Goal: Transaction & Acquisition: Book appointment/travel/reservation

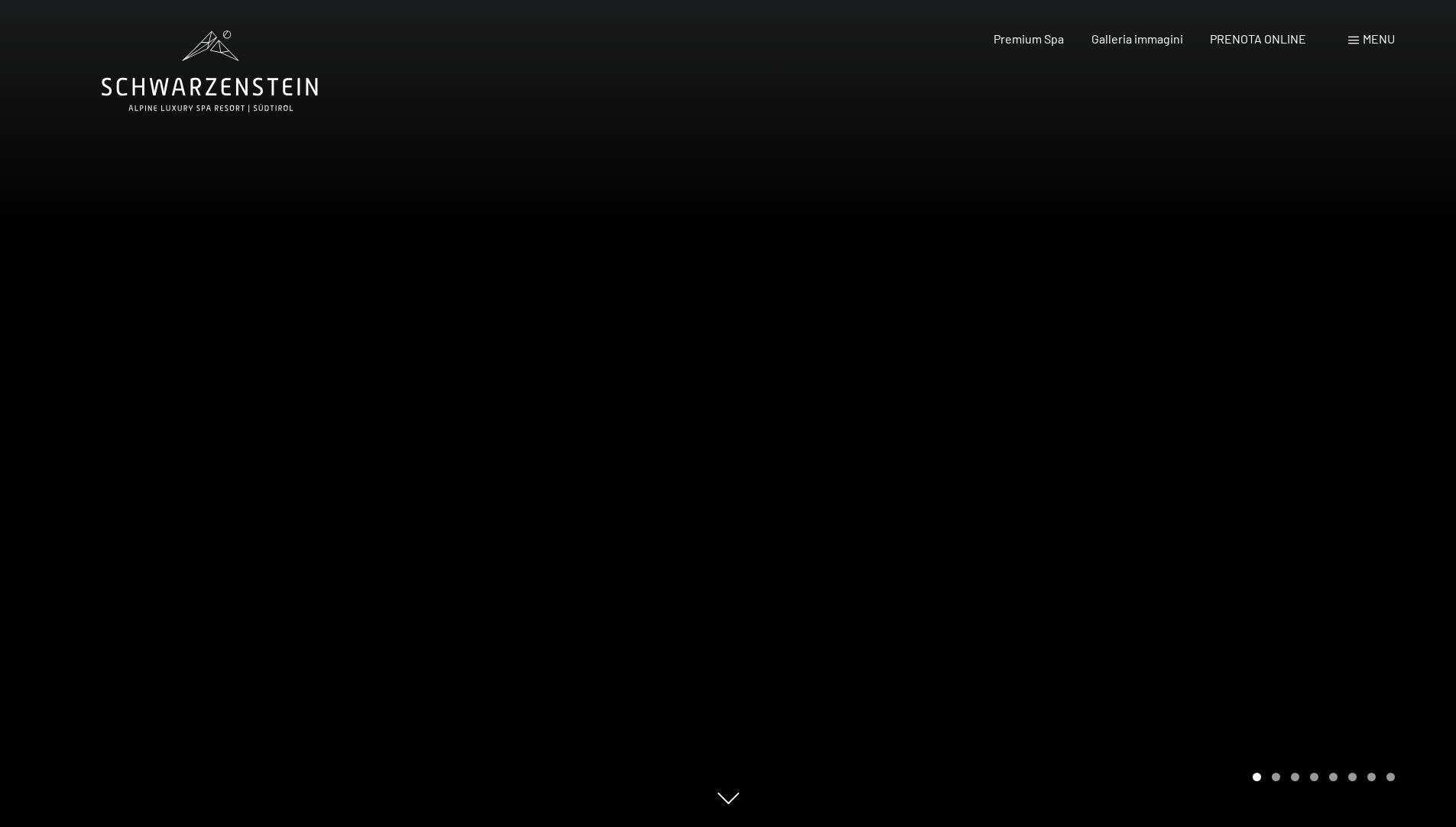
click at [1040, 40] on span "Premium Spa" at bounding box center [1029, 38] width 70 height 14
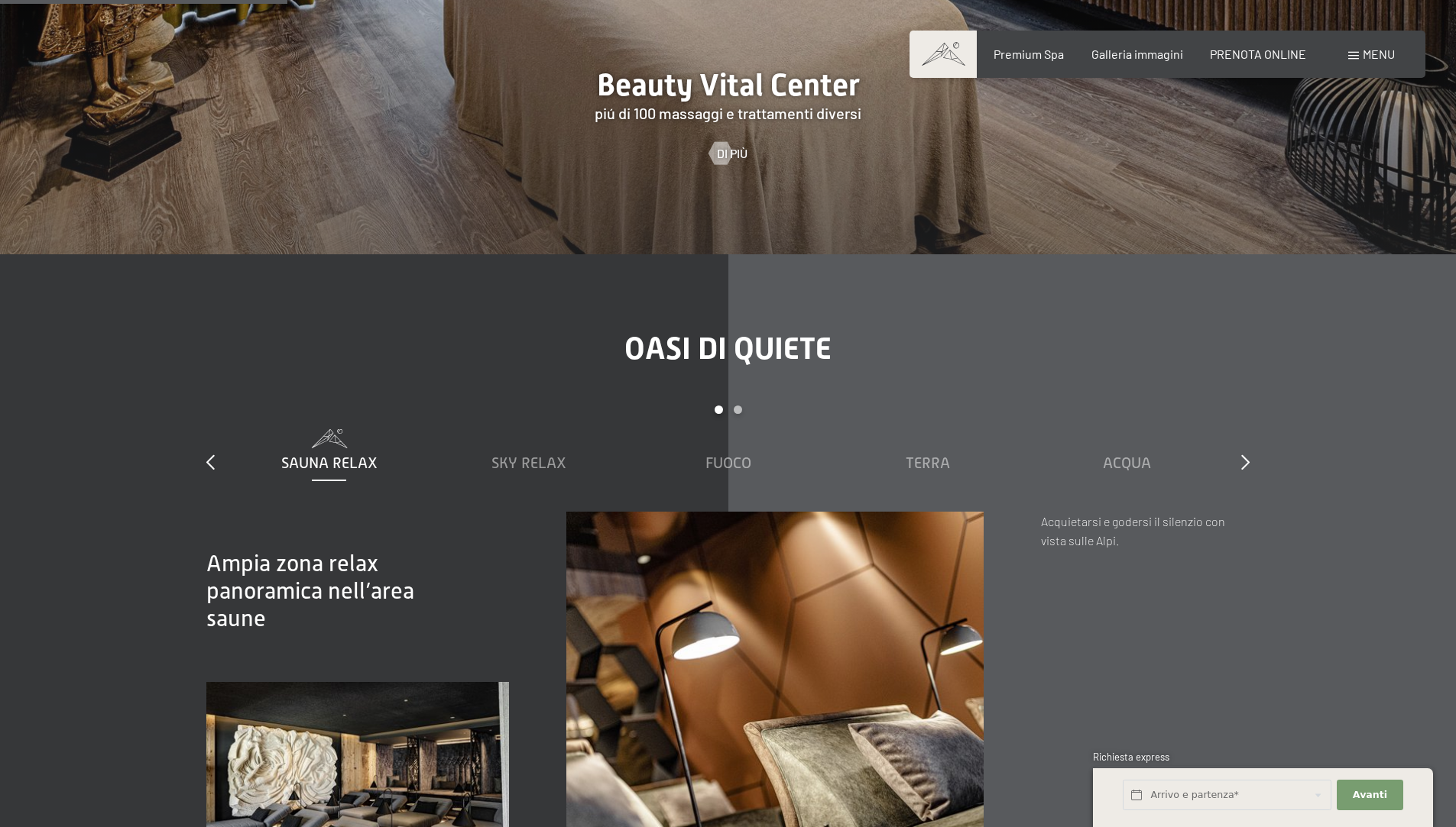
scroll to position [2317, 0]
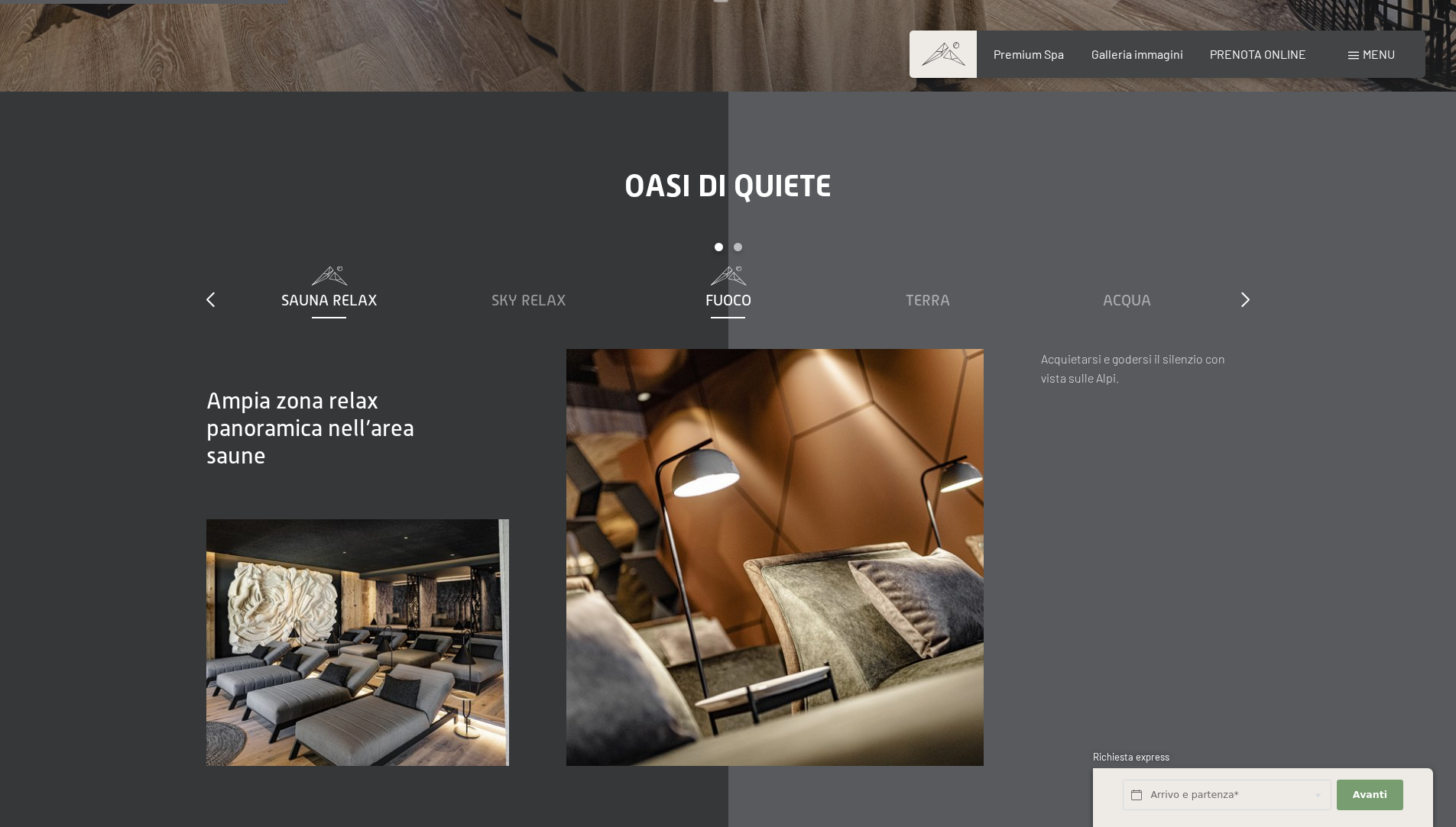
click at [736, 292] on span "Fuoco" at bounding box center [728, 300] width 45 height 17
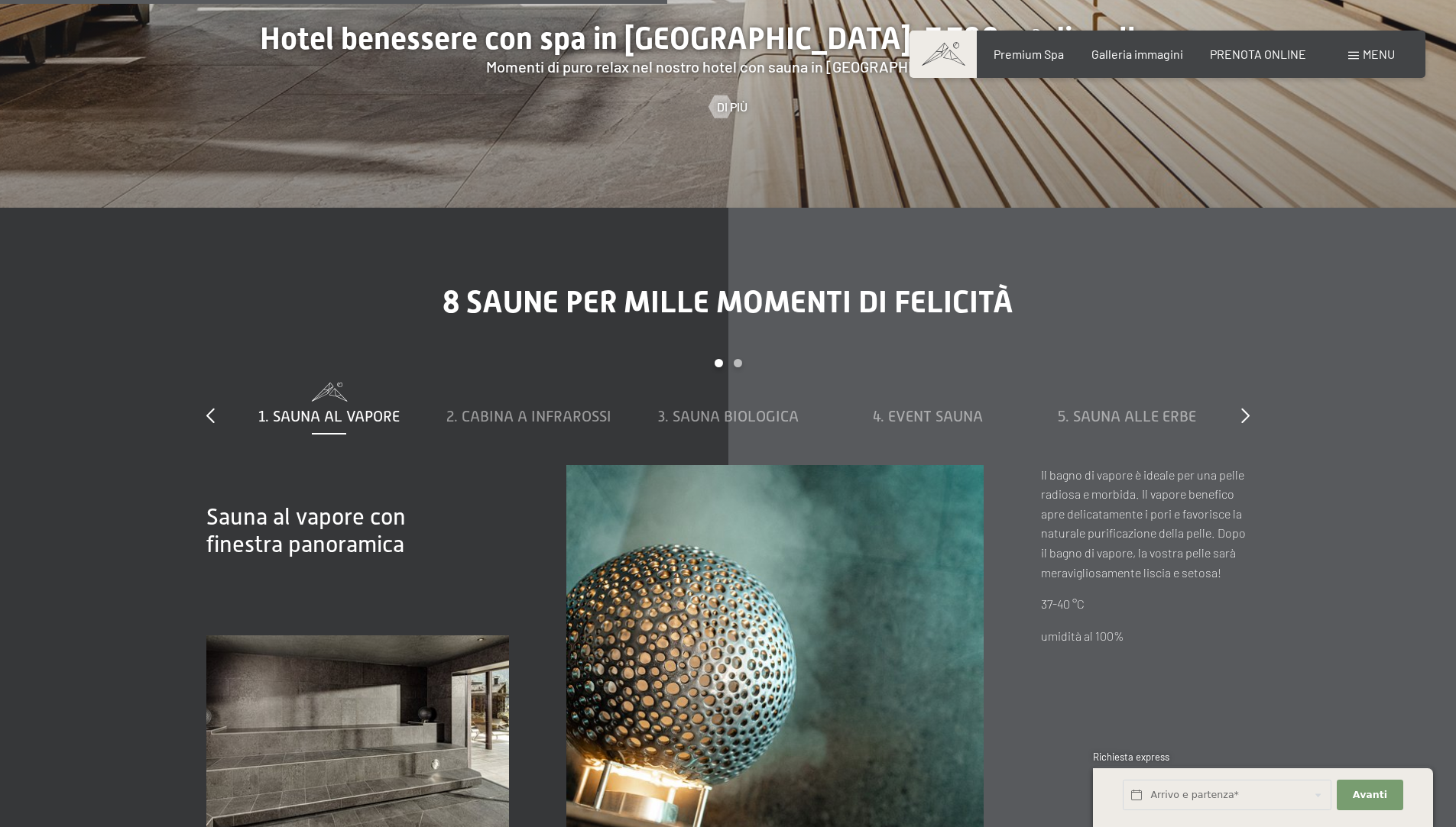
scroll to position [5628, 0]
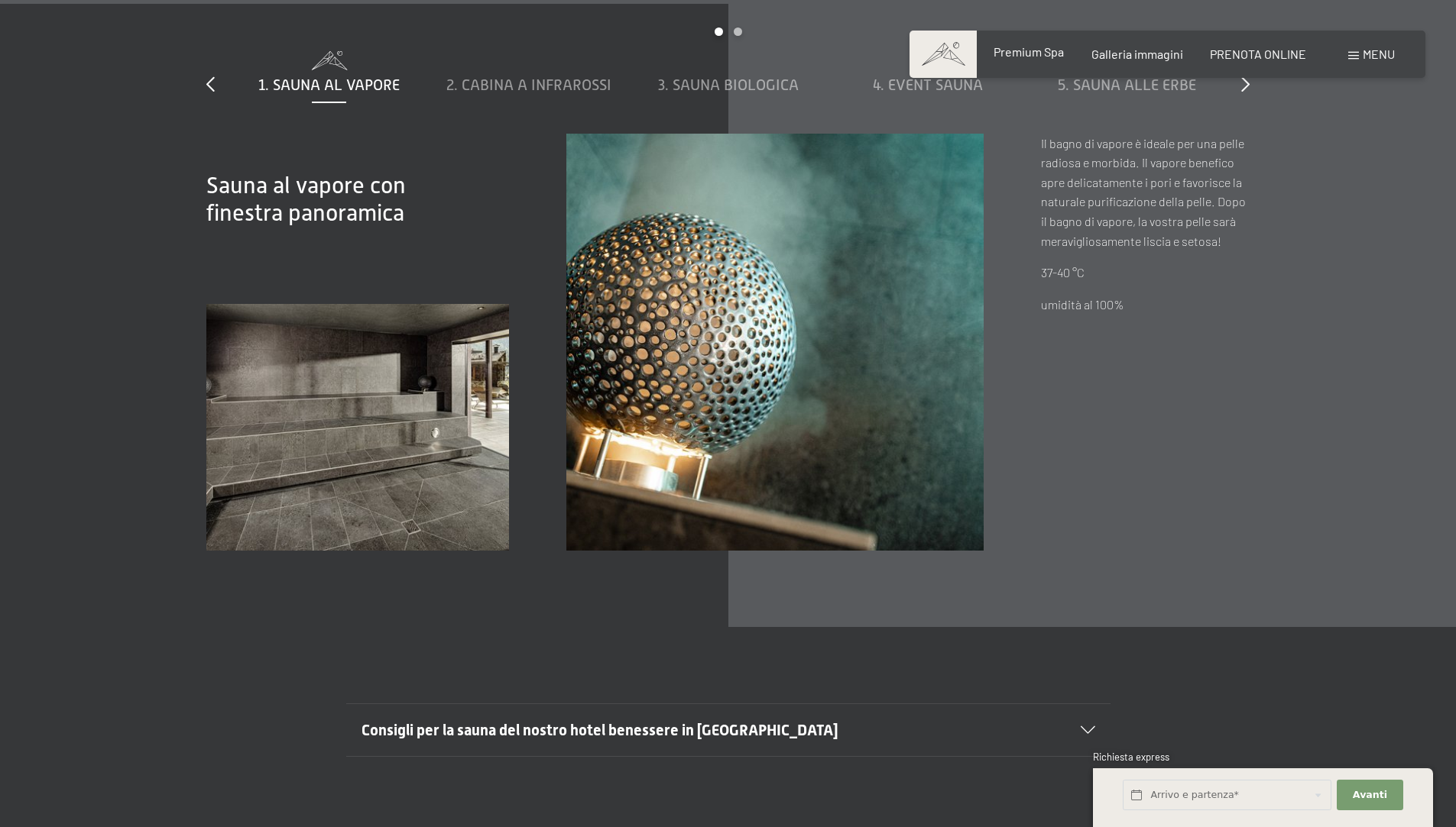
click at [1021, 56] on span "Premium Spa" at bounding box center [1029, 52] width 70 height 14
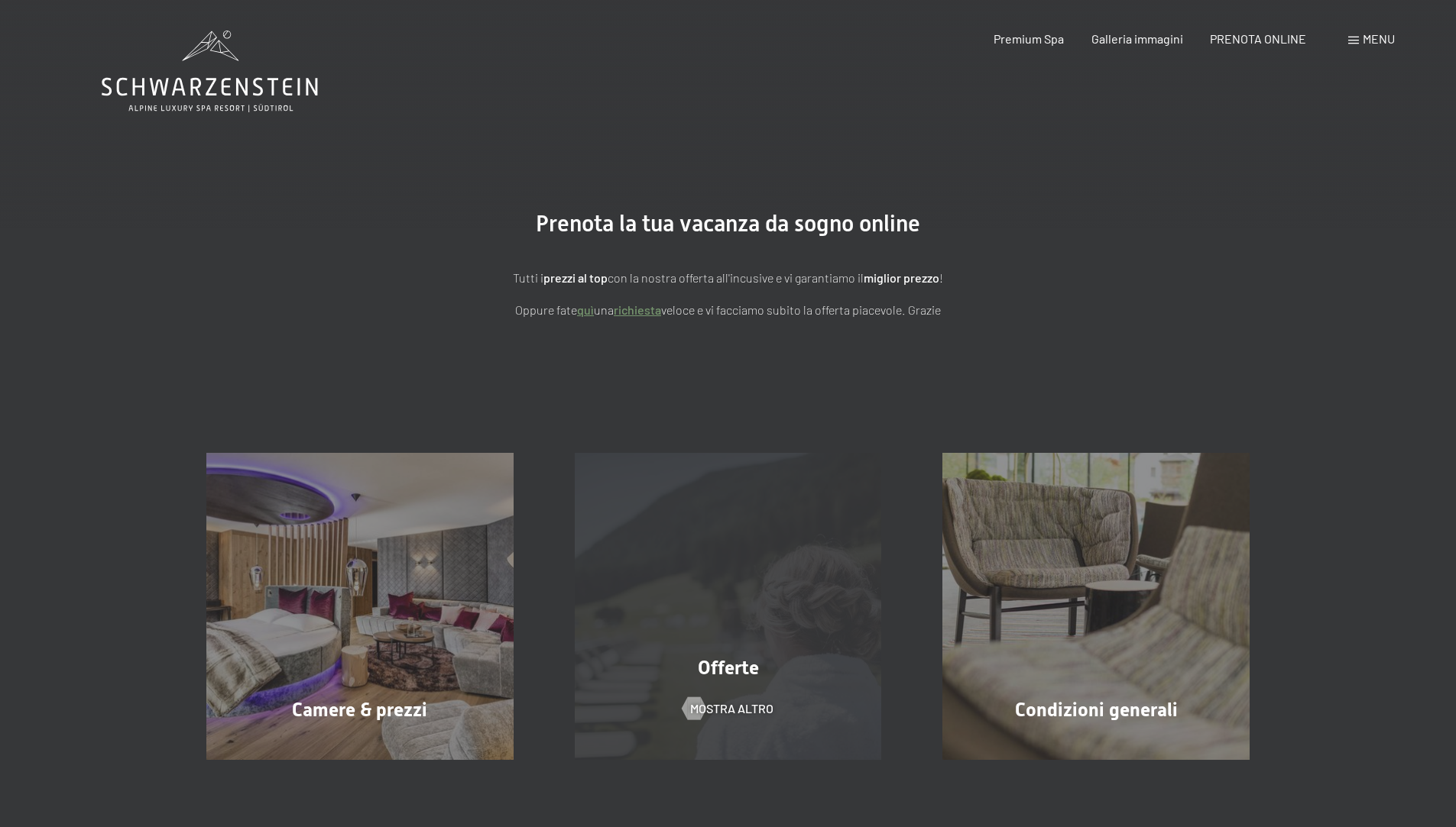
click at [744, 660] on span "Offerte" at bounding box center [728, 668] width 61 height 22
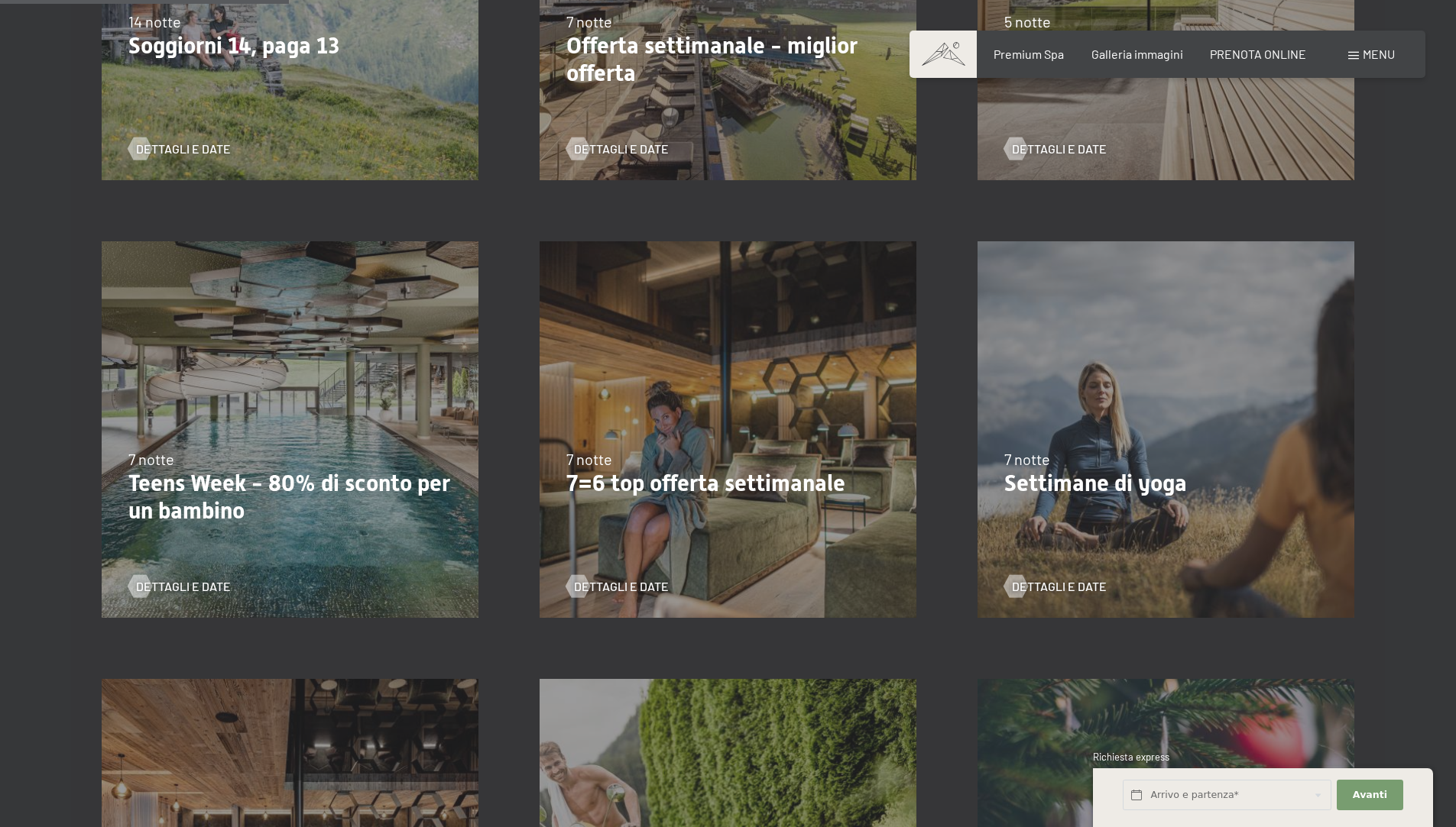
scroll to position [993, 0]
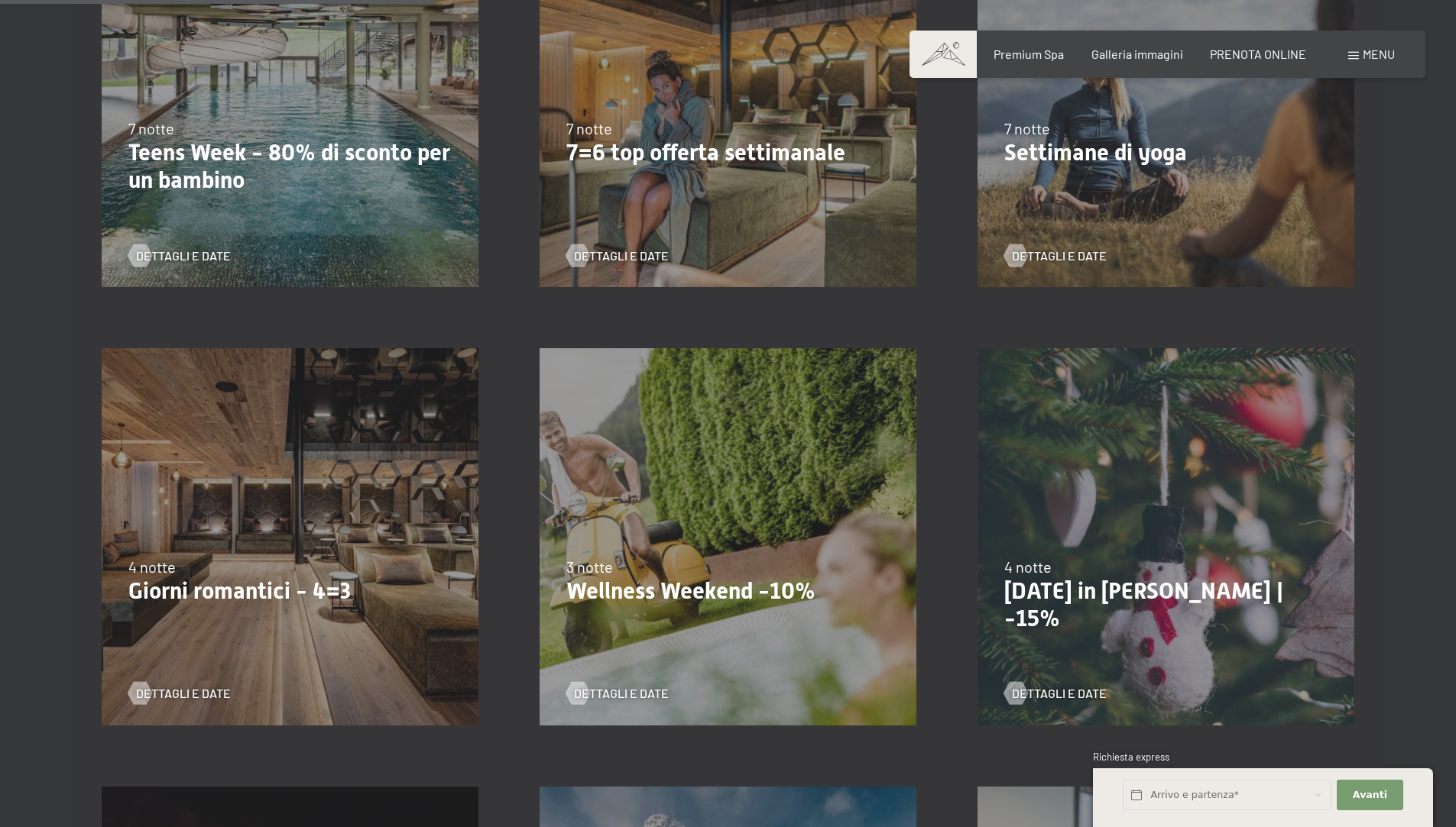
click at [303, 549] on div "9/11/2025-5/12/2025 8/12/2025-19/12/2025 11/1/2026-23/1/2026 8/3/2026-27/3/2026…" at bounding box center [290, 537] width 438 height 438
click at [169, 686] on span "Dettagli e Date" at bounding box center [199, 693] width 94 height 17
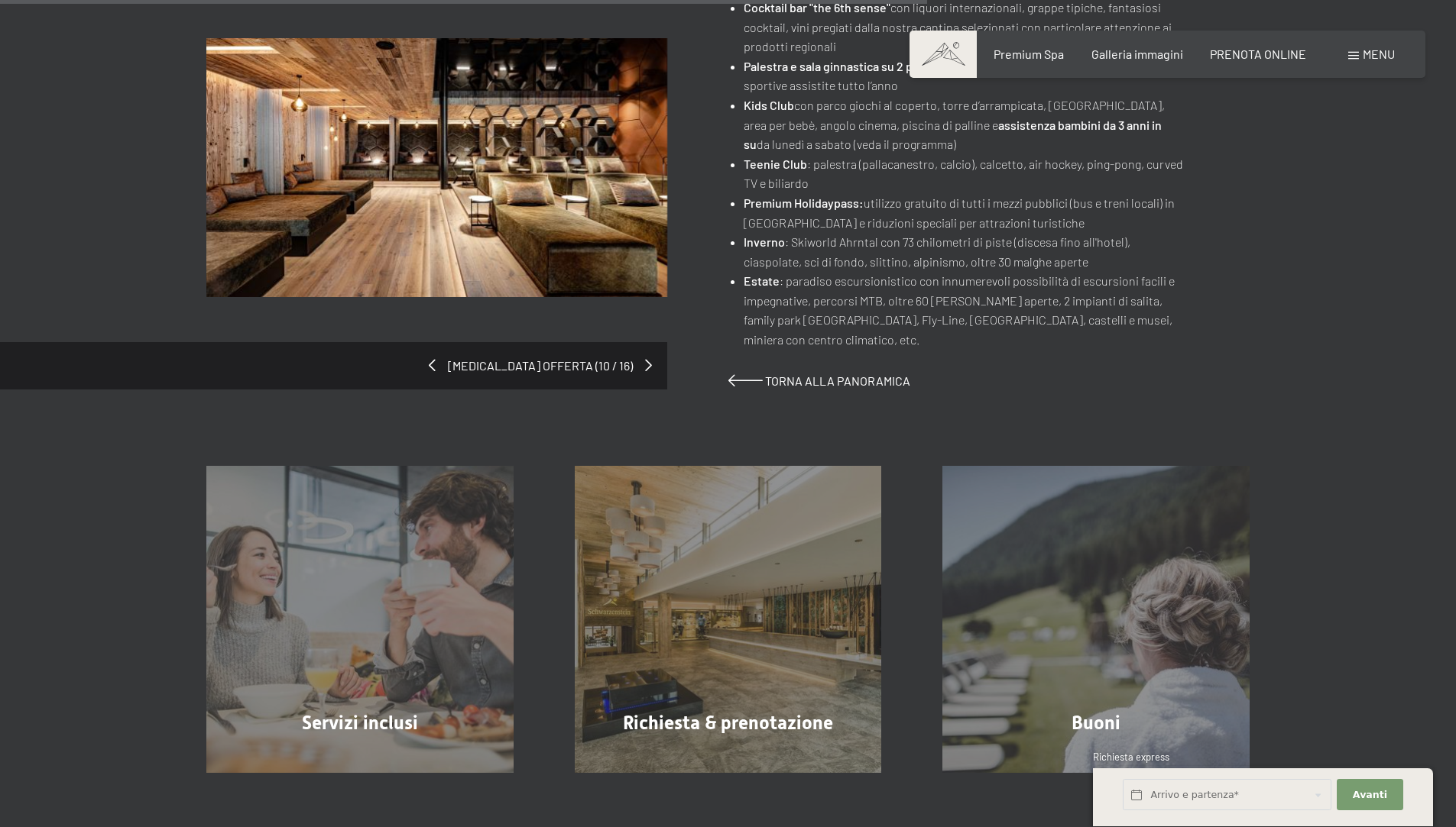
scroll to position [1324, 0]
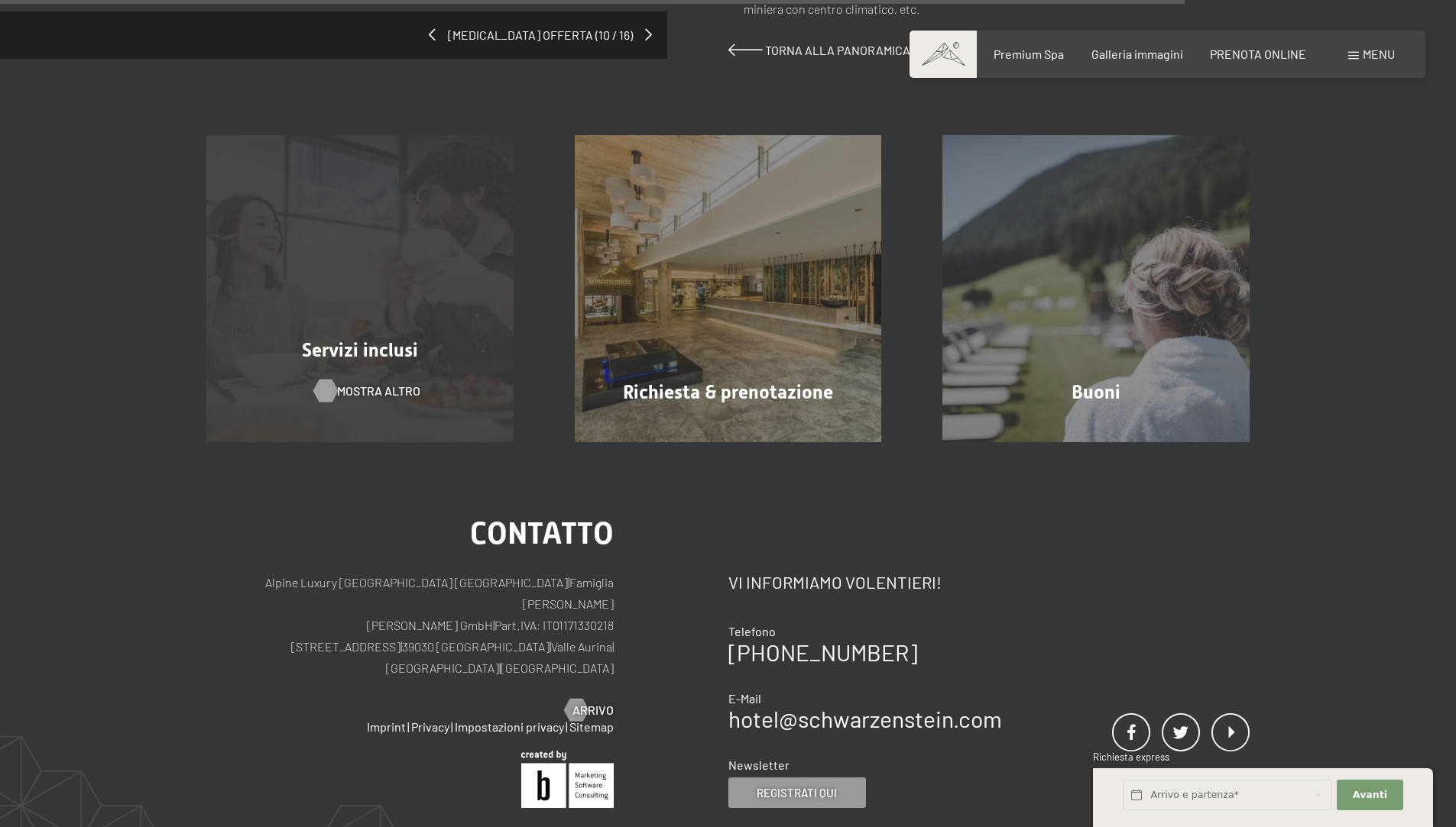
click at [365, 383] on span "mostra altro" at bounding box center [378, 391] width 84 height 17
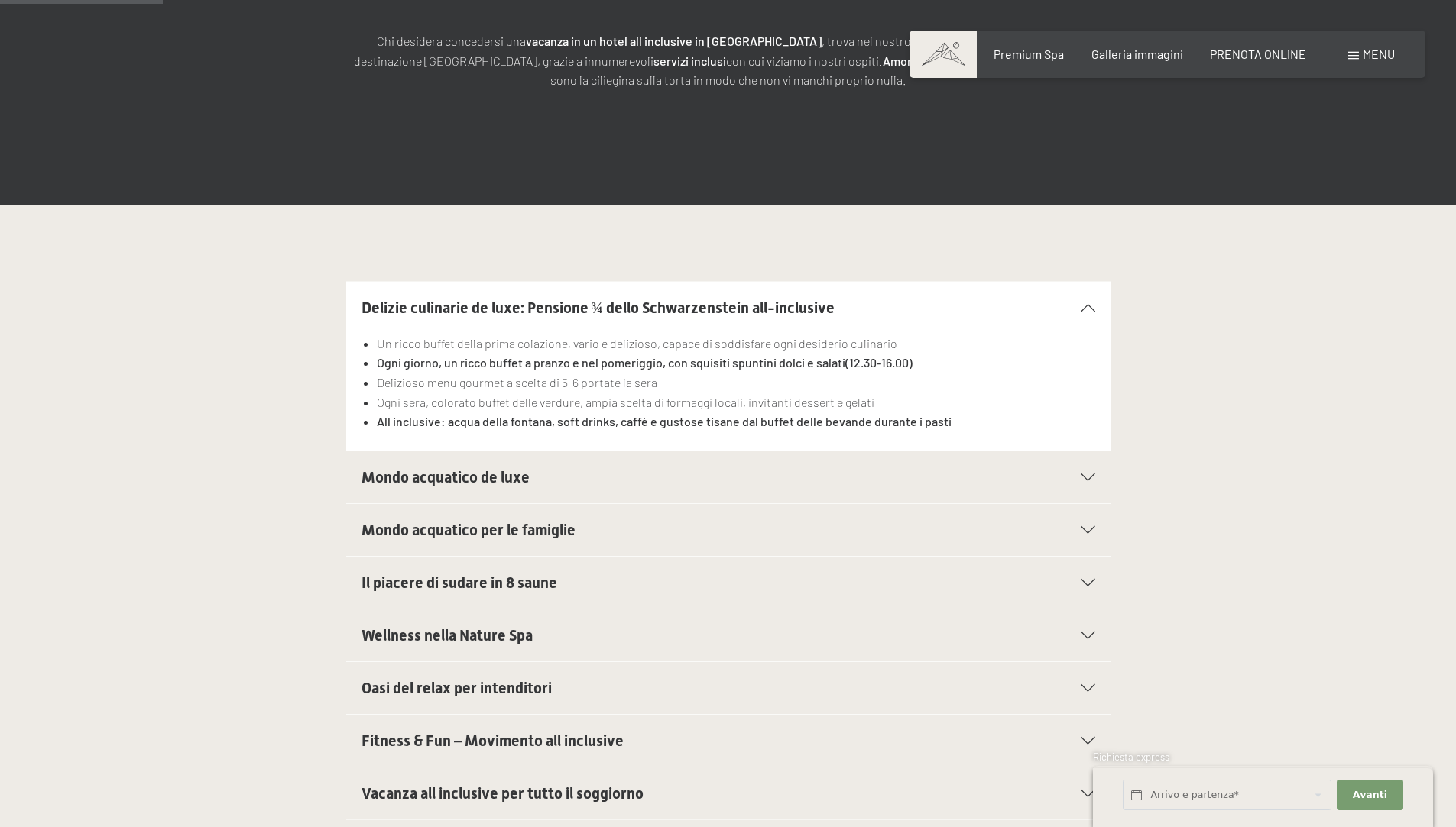
drag, startPoint x: 422, startPoint y: 474, endPoint x: 751, endPoint y: 518, distance: 331.9
click at [423, 476] on span "Mondo acquatico de luxe" at bounding box center [445, 477] width 168 height 19
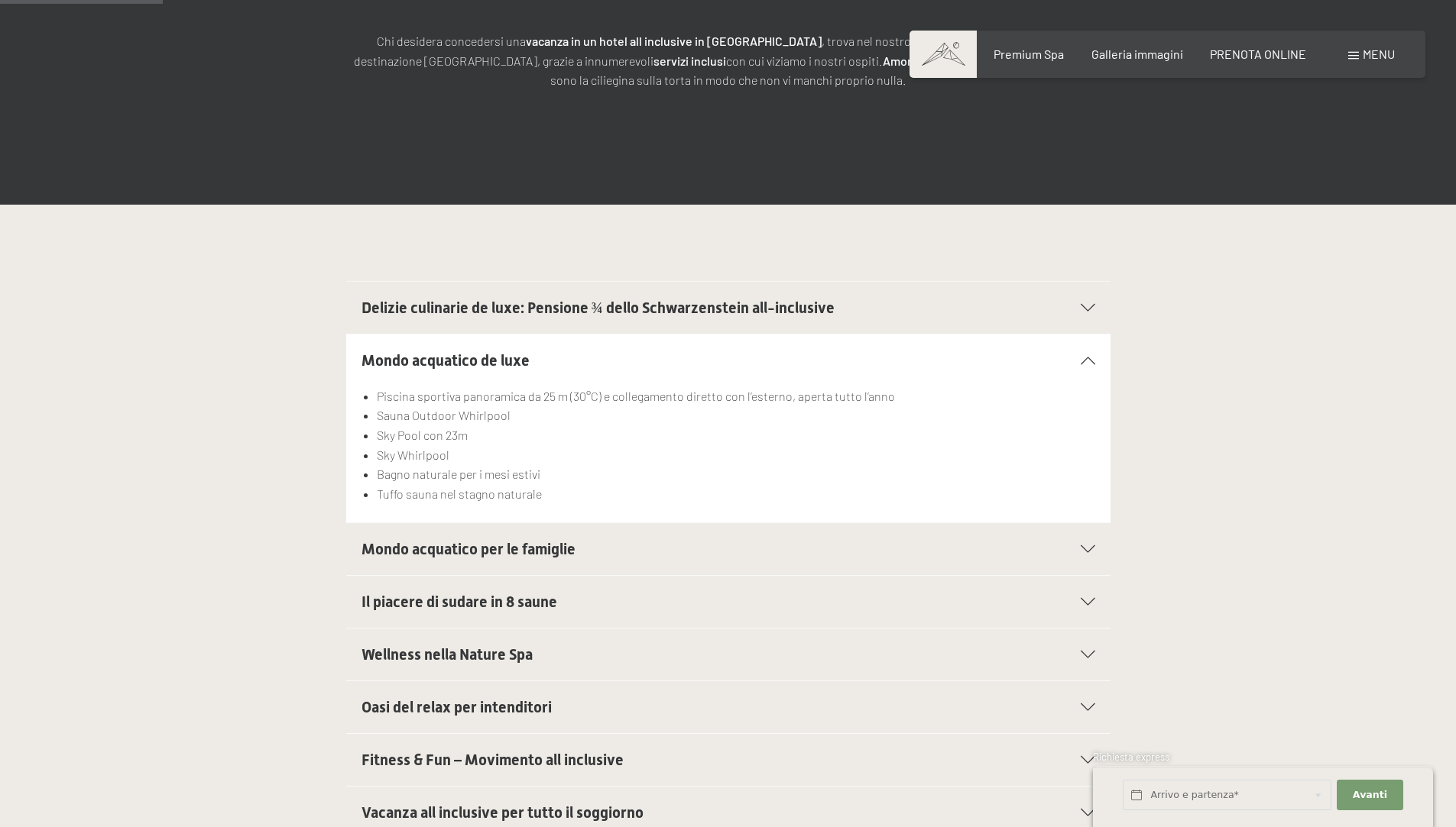
click at [558, 550] on span "Mondo acquatico per le famiglie" at bounding box center [468, 549] width 214 height 19
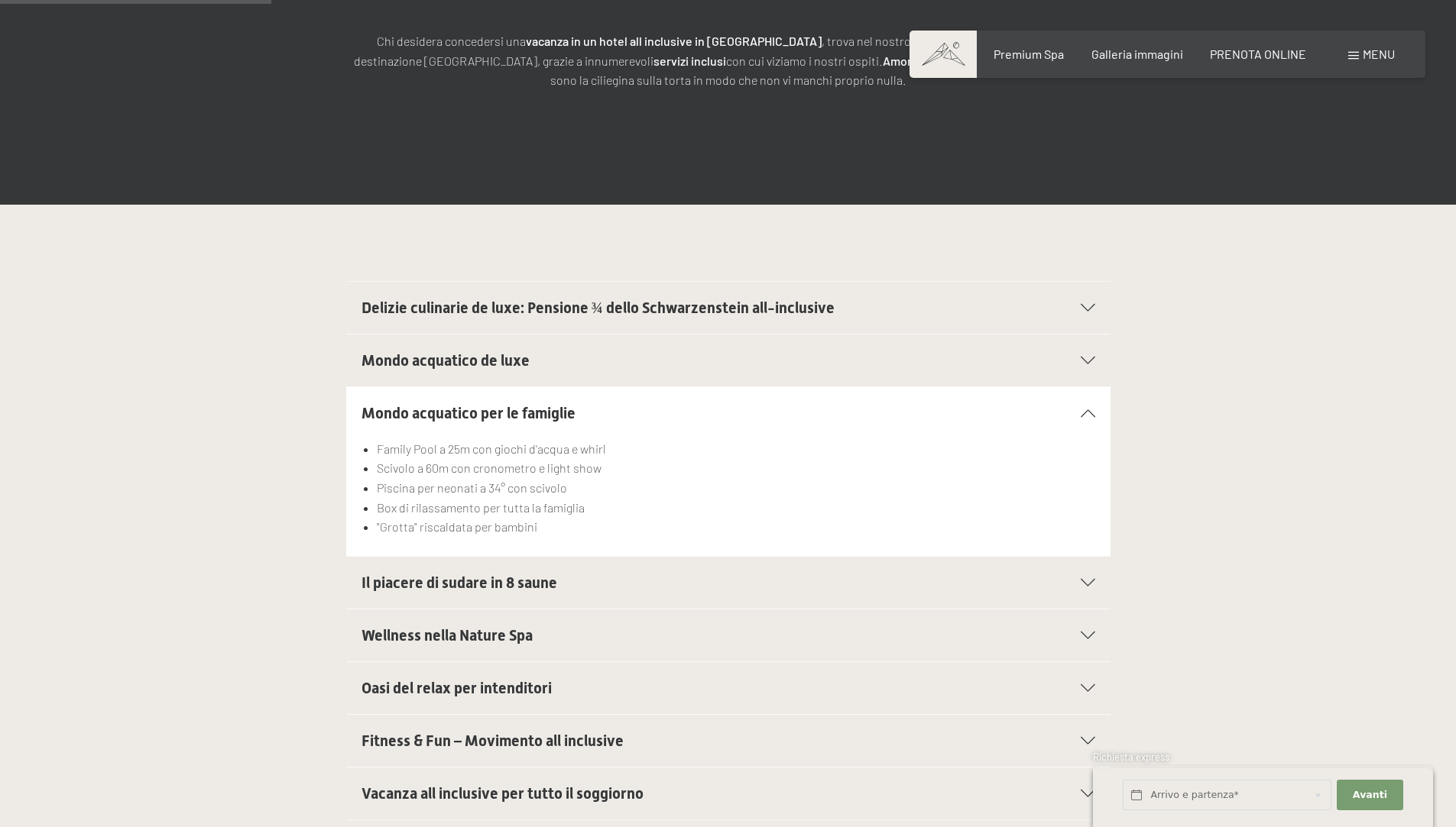
scroll to position [662, 0]
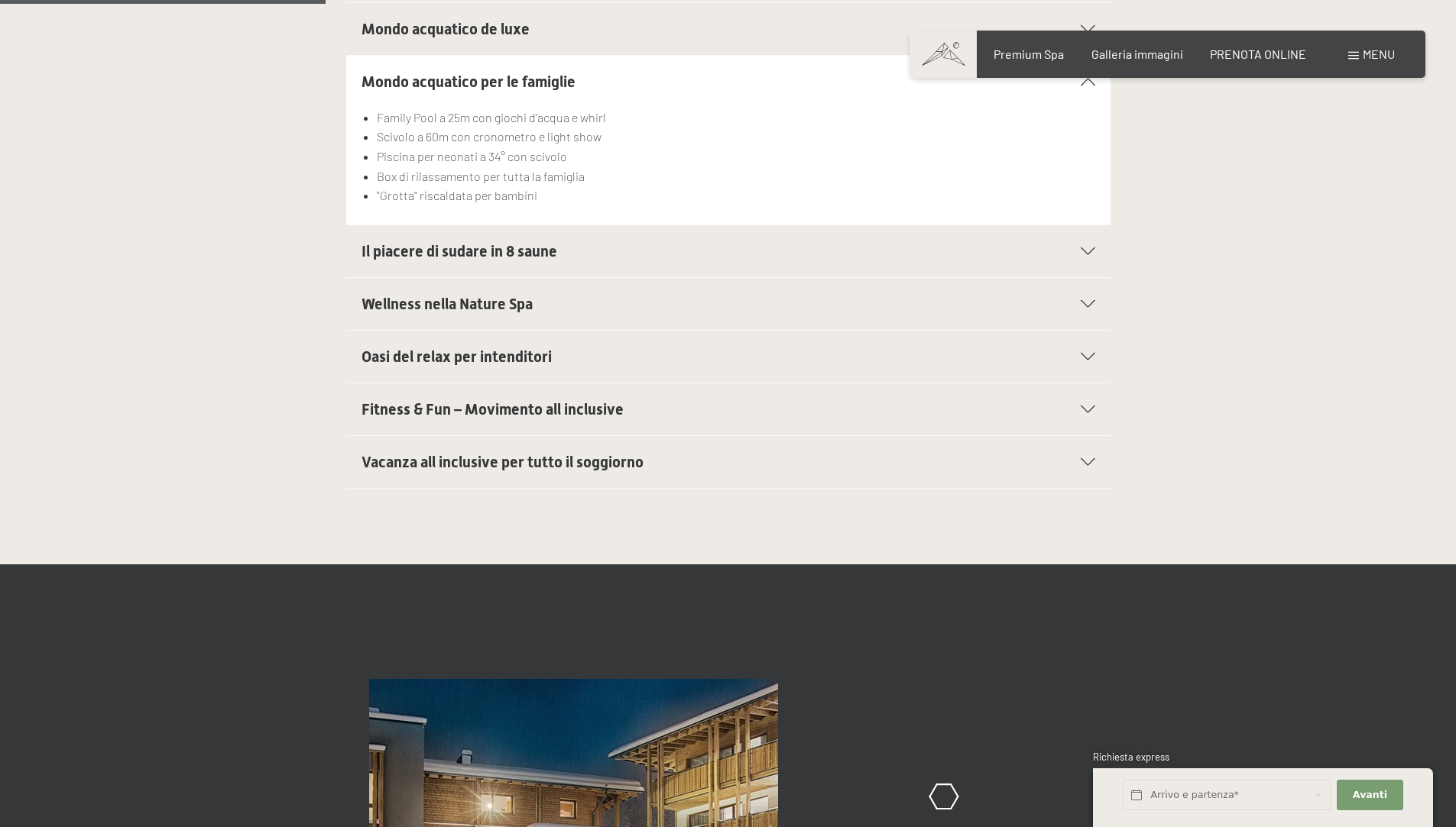
click at [571, 468] on span "Vacanza all inclusive per tutto il soggiorno" at bounding box center [502, 462] width 282 height 19
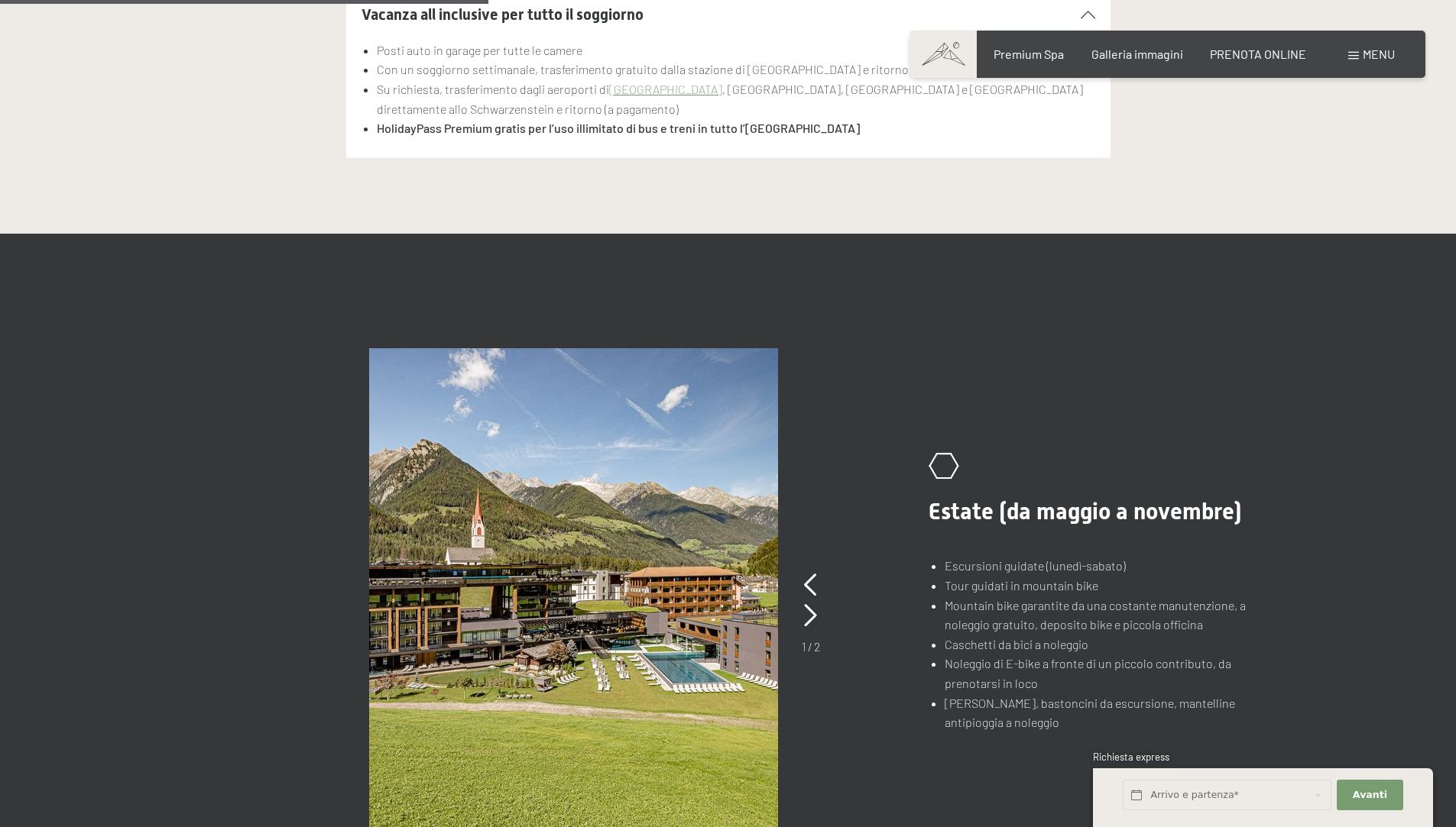
scroll to position [1324, 0]
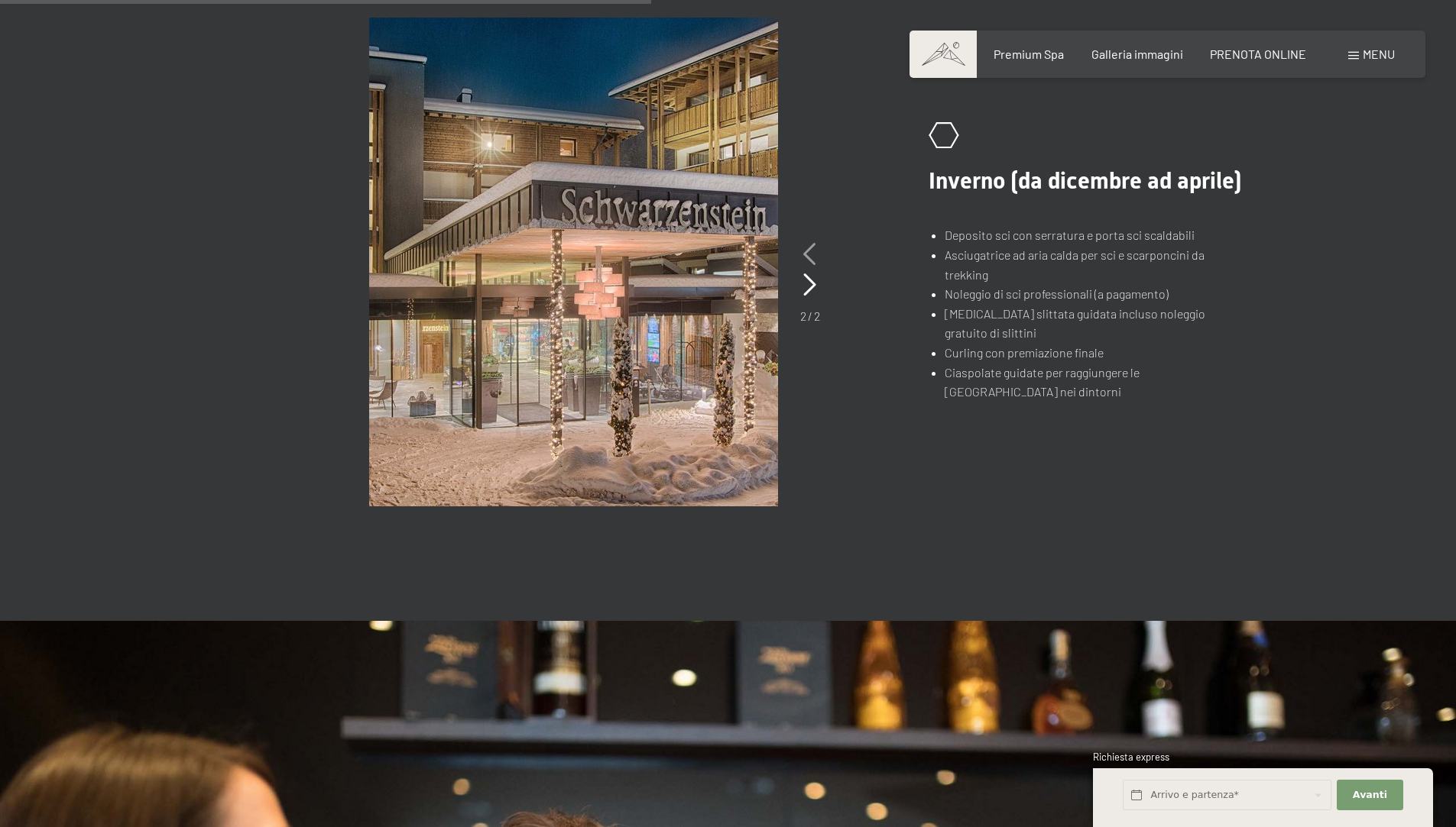
click at [809, 252] on icon at bounding box center [809, 255] width 13 height 23
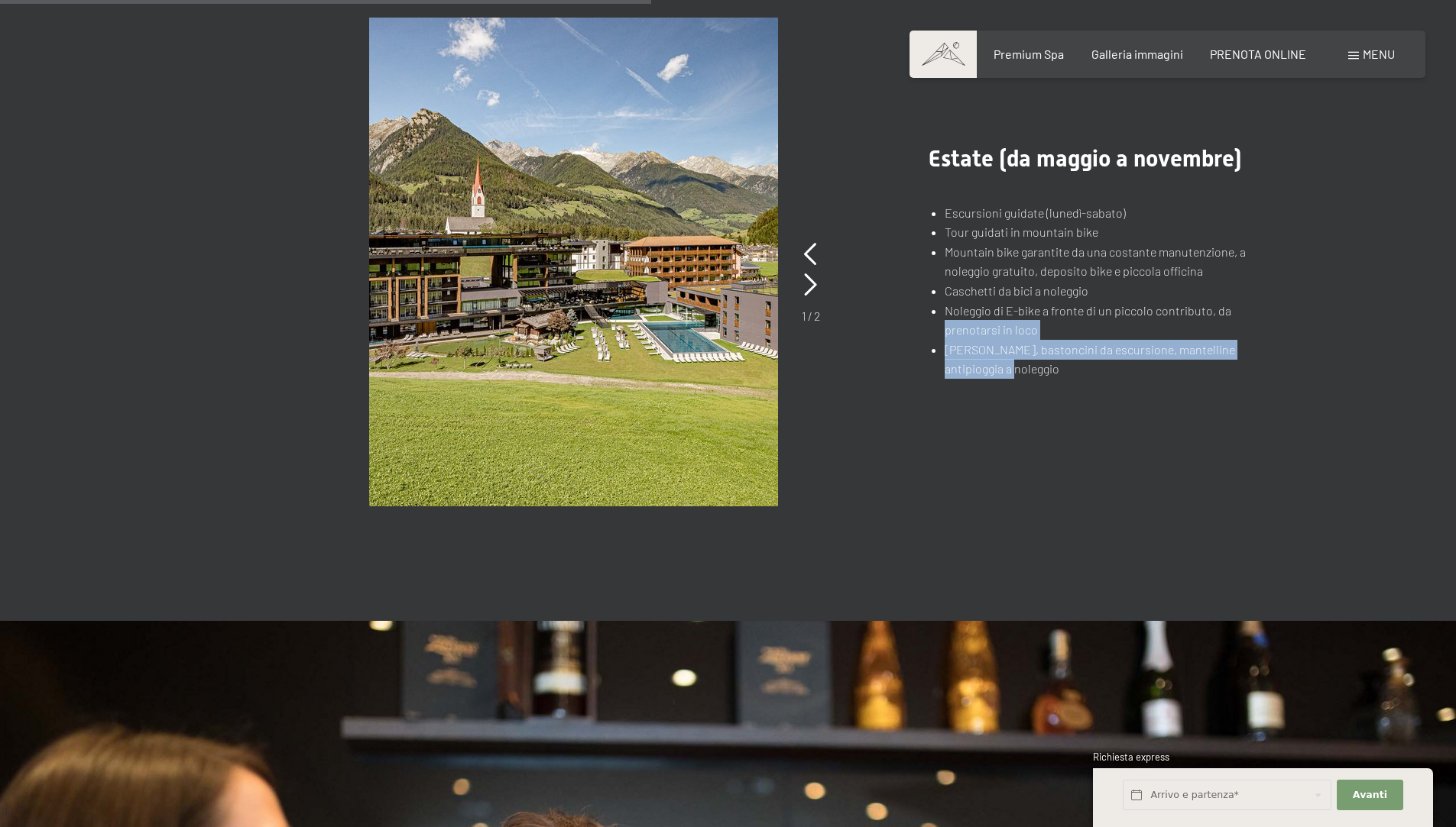
drag, startPoint x: 933, startPoint y: 320, endPoint x: 1156, endPoint y: 389, distance: 233.4
click at [1156, 389] on div ".st0{fill:none;stroke:#FFFFFF;stroke-width:2;stroke-linecap:round;stroke-miterl…" at bounding box center [728, 262] width 1043 height 489
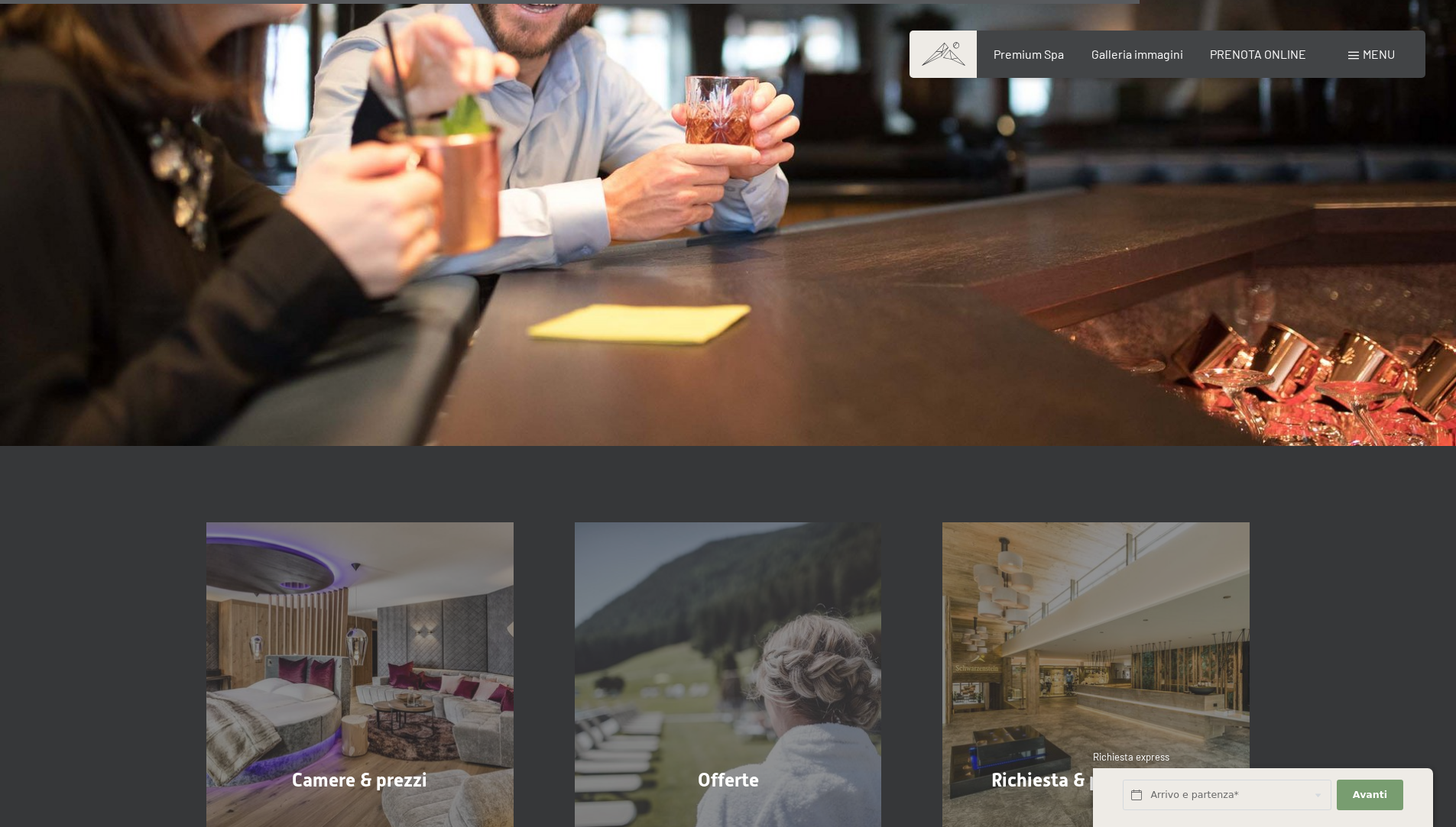
scroll to position [2648, 0]
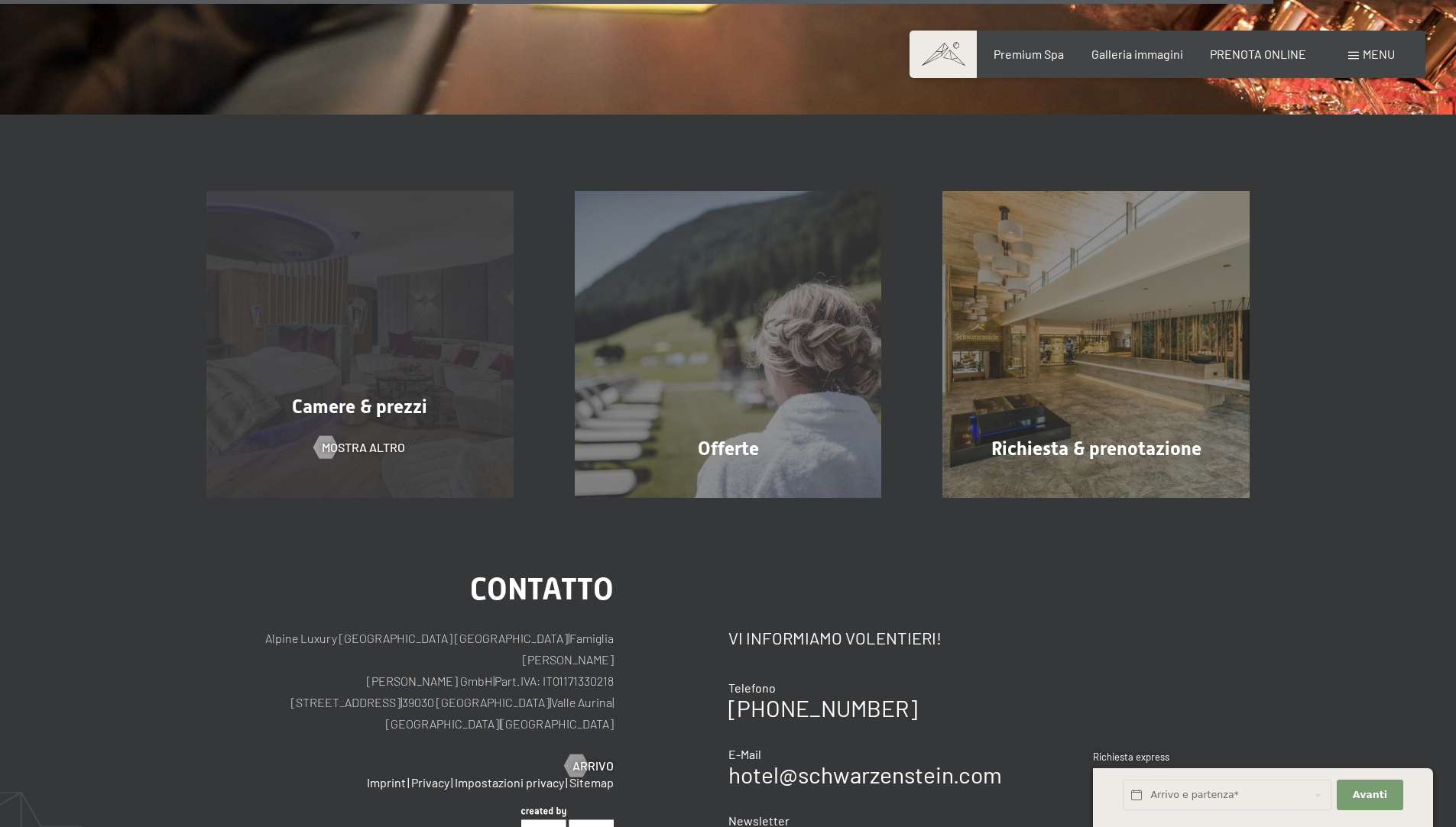
click at [357, 419] on div "Camere & prezzi" at bounding box center [360, 407] width 369 height 27
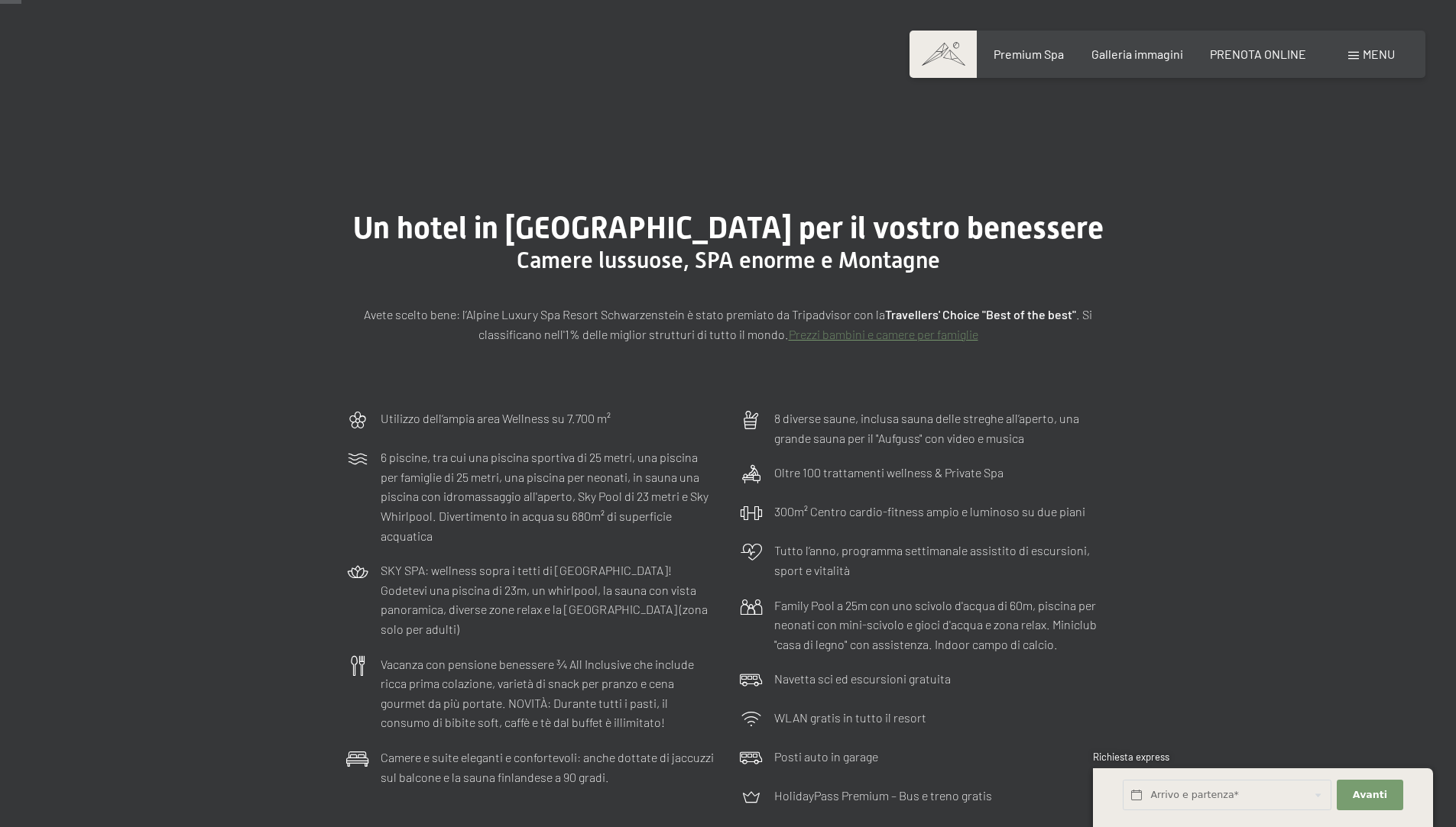
scroll to position [662, 0]
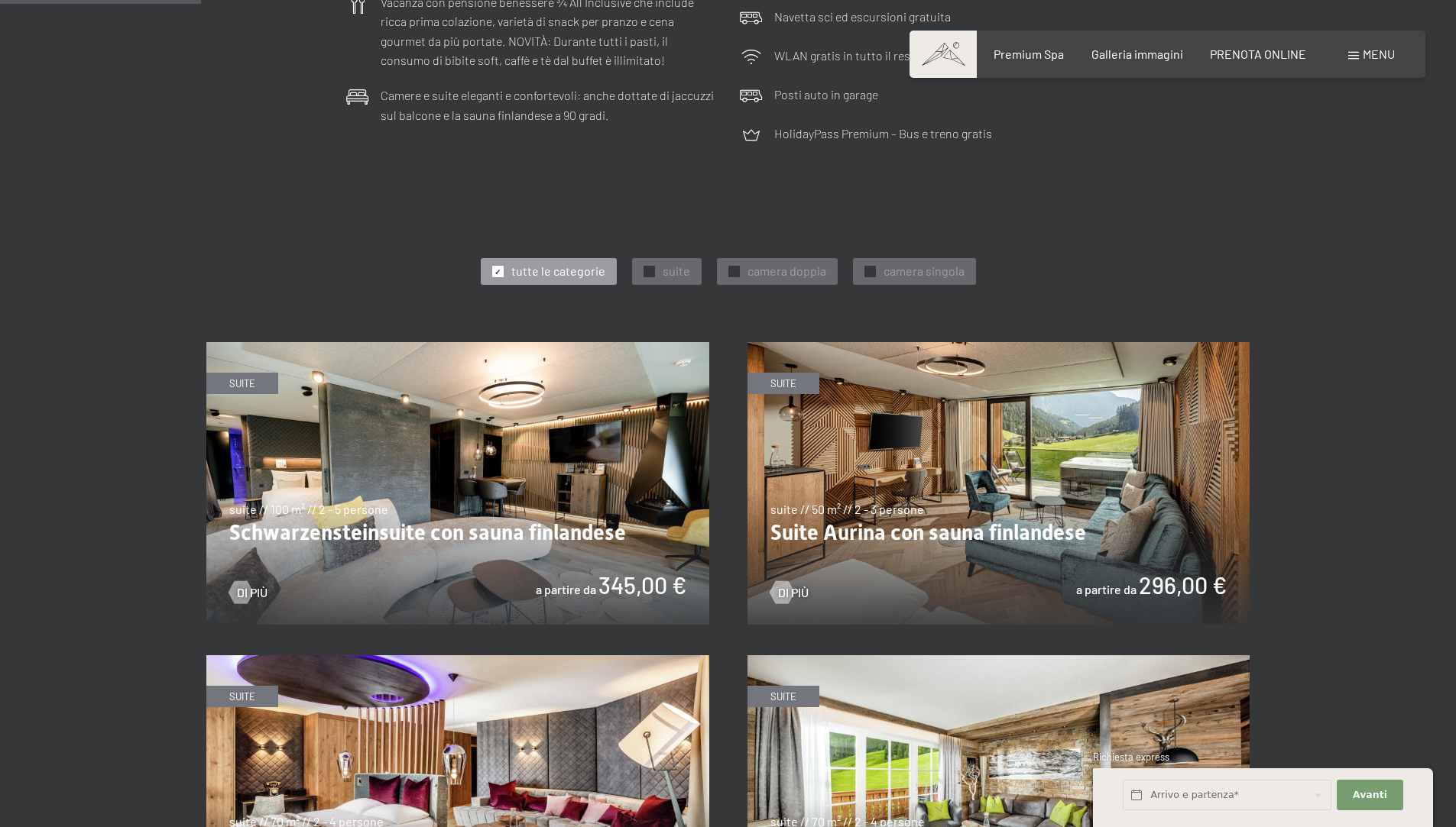
click at [1006, 545] on img at bounding box center [998, 483] width 503 height 283
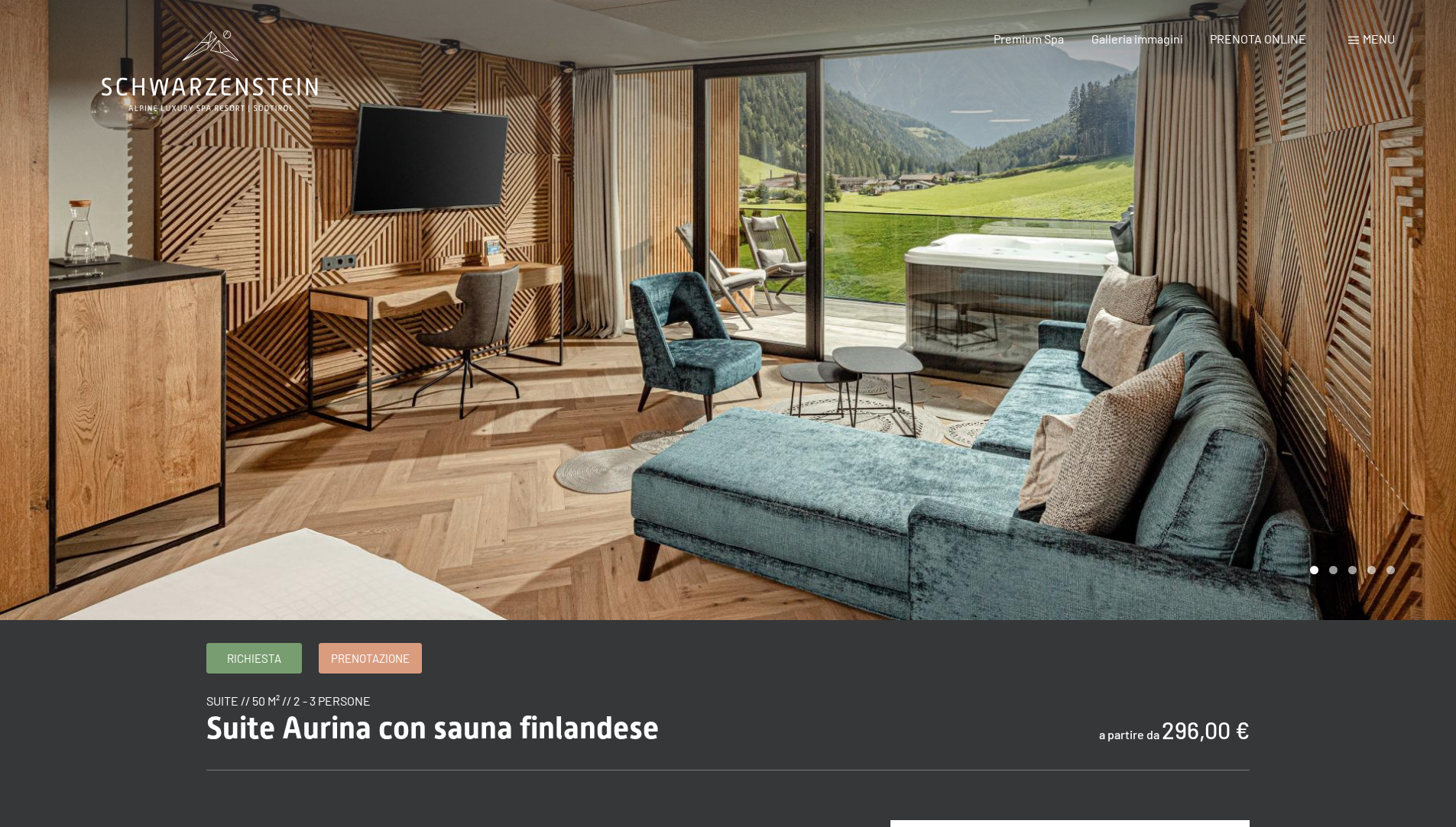
click at [1332, 572] on div at bounding box center [1093, 310] width 728 height 620
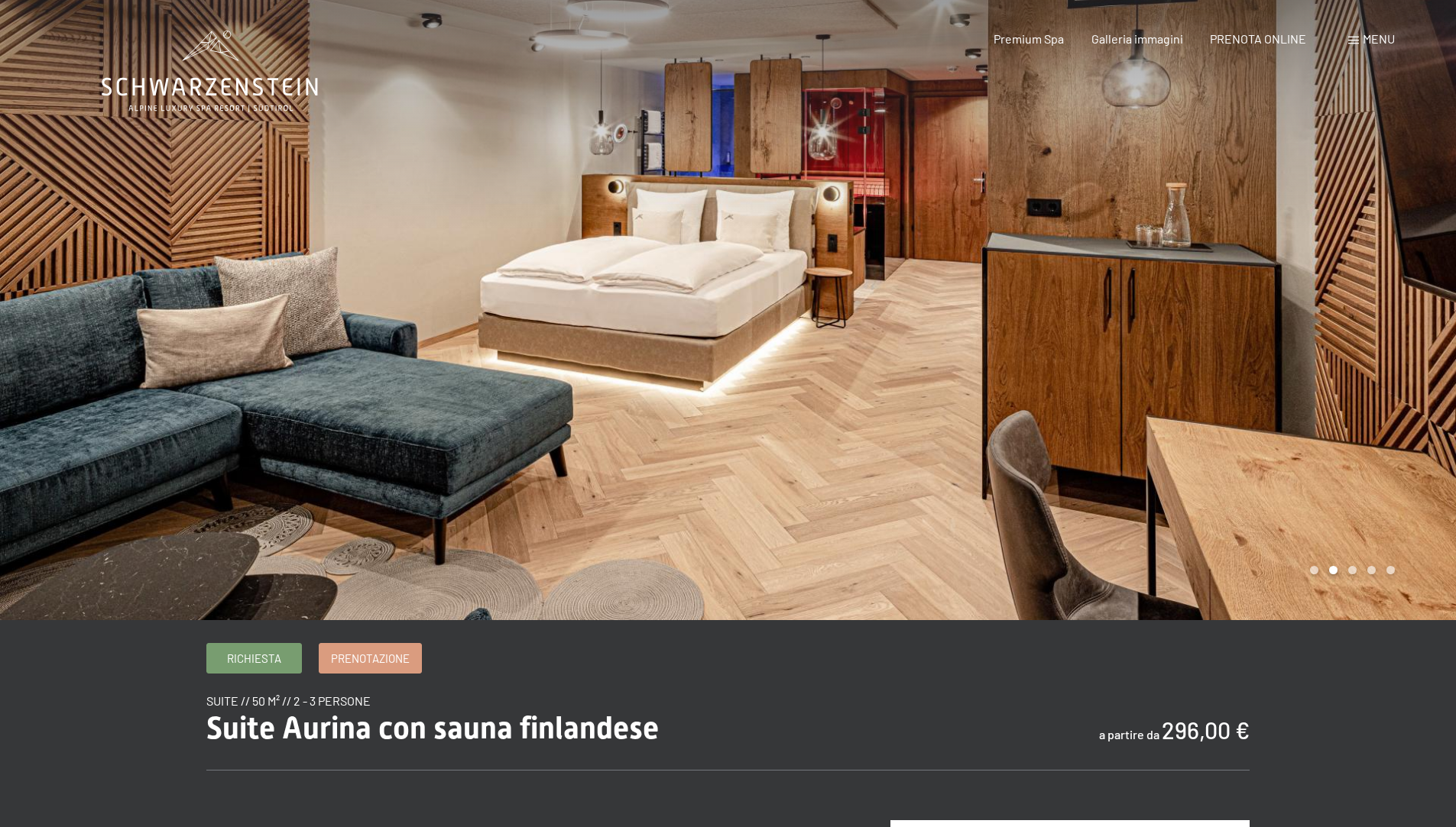
click at [1306, 394] on div at bounding box center [1093, 310] width 728 height 620
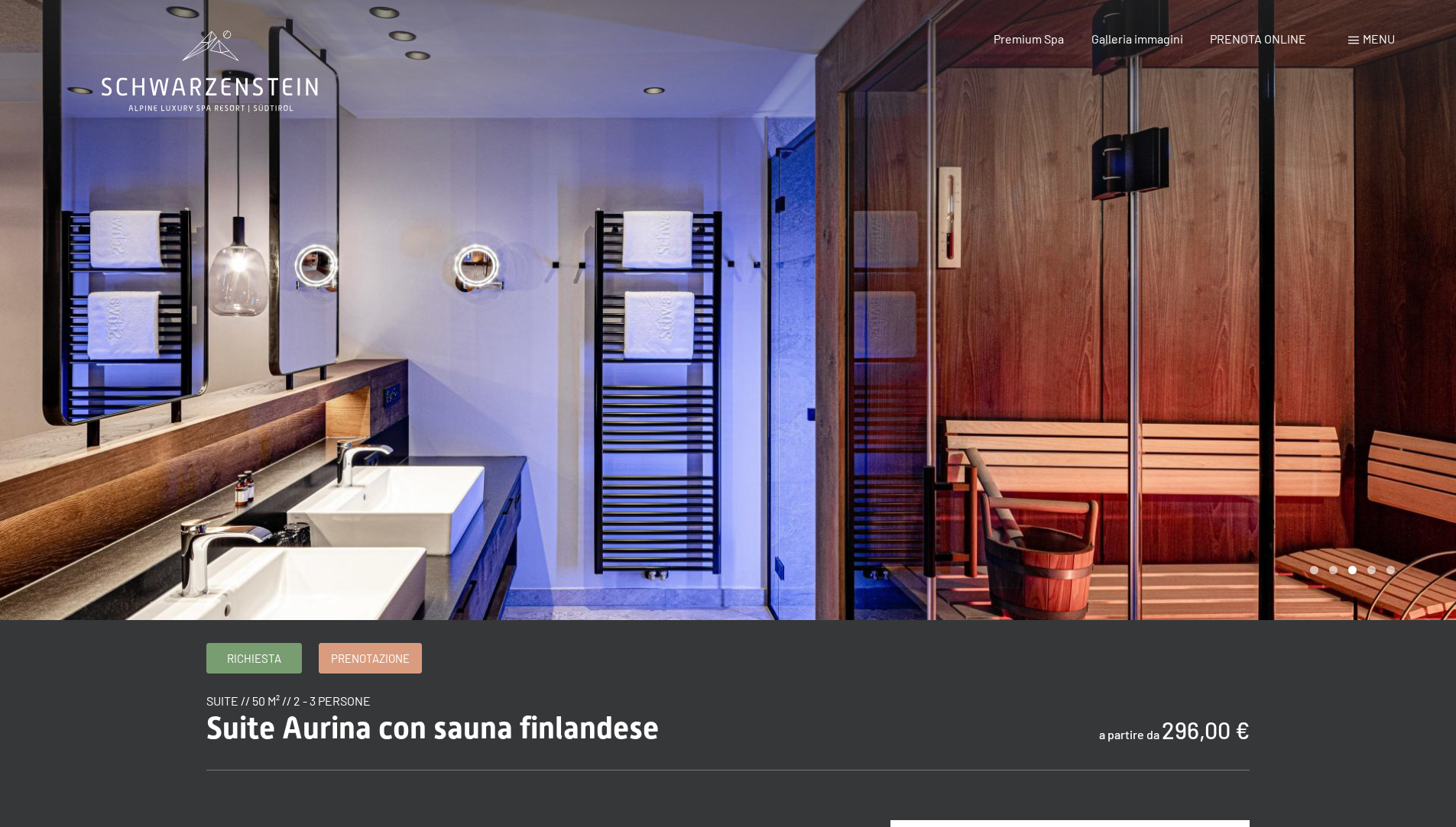
click at [1306, 394] on div at bounding box center [1093, 310] width 728 height 620
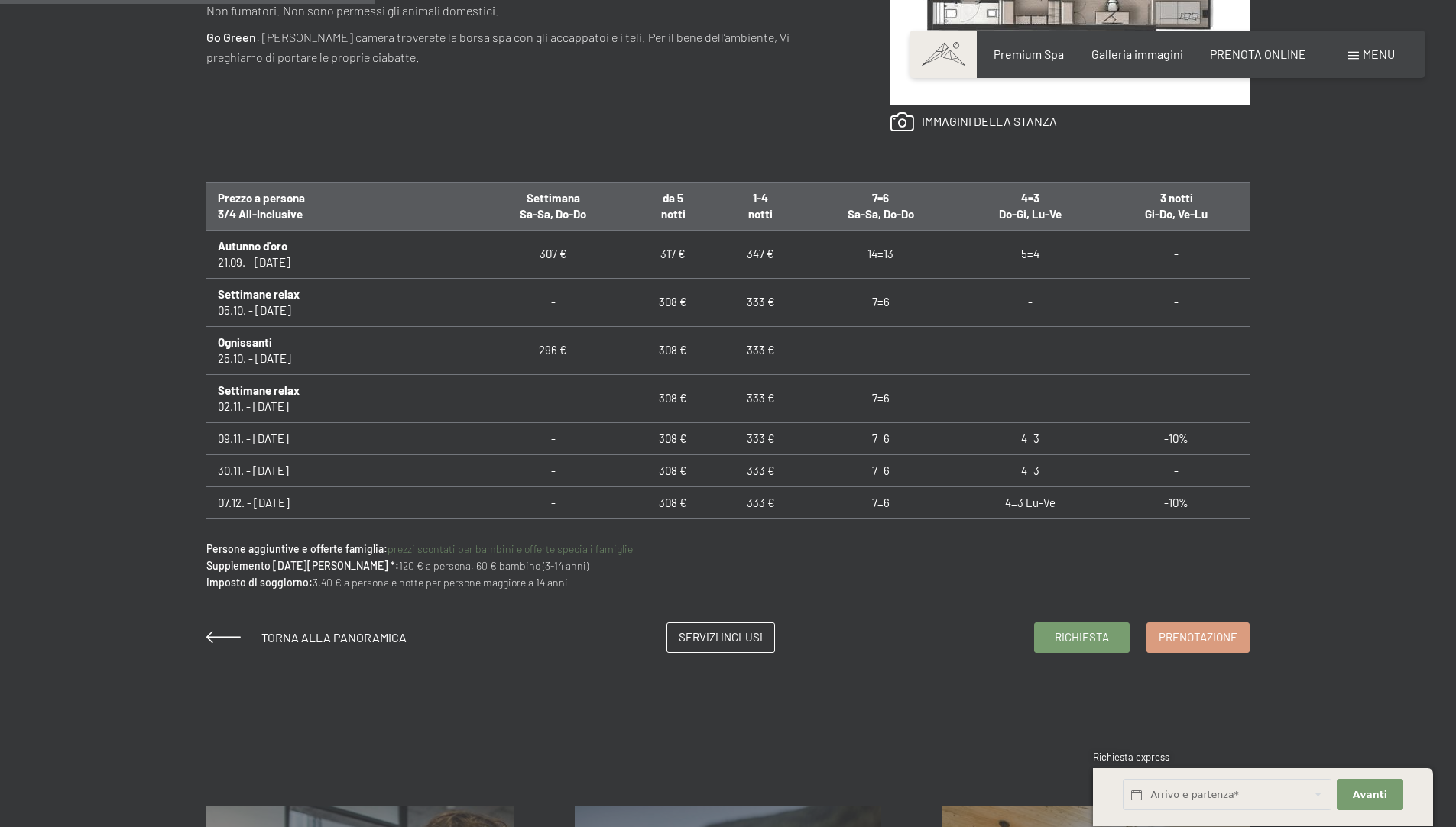
scroll to position [322, 0]
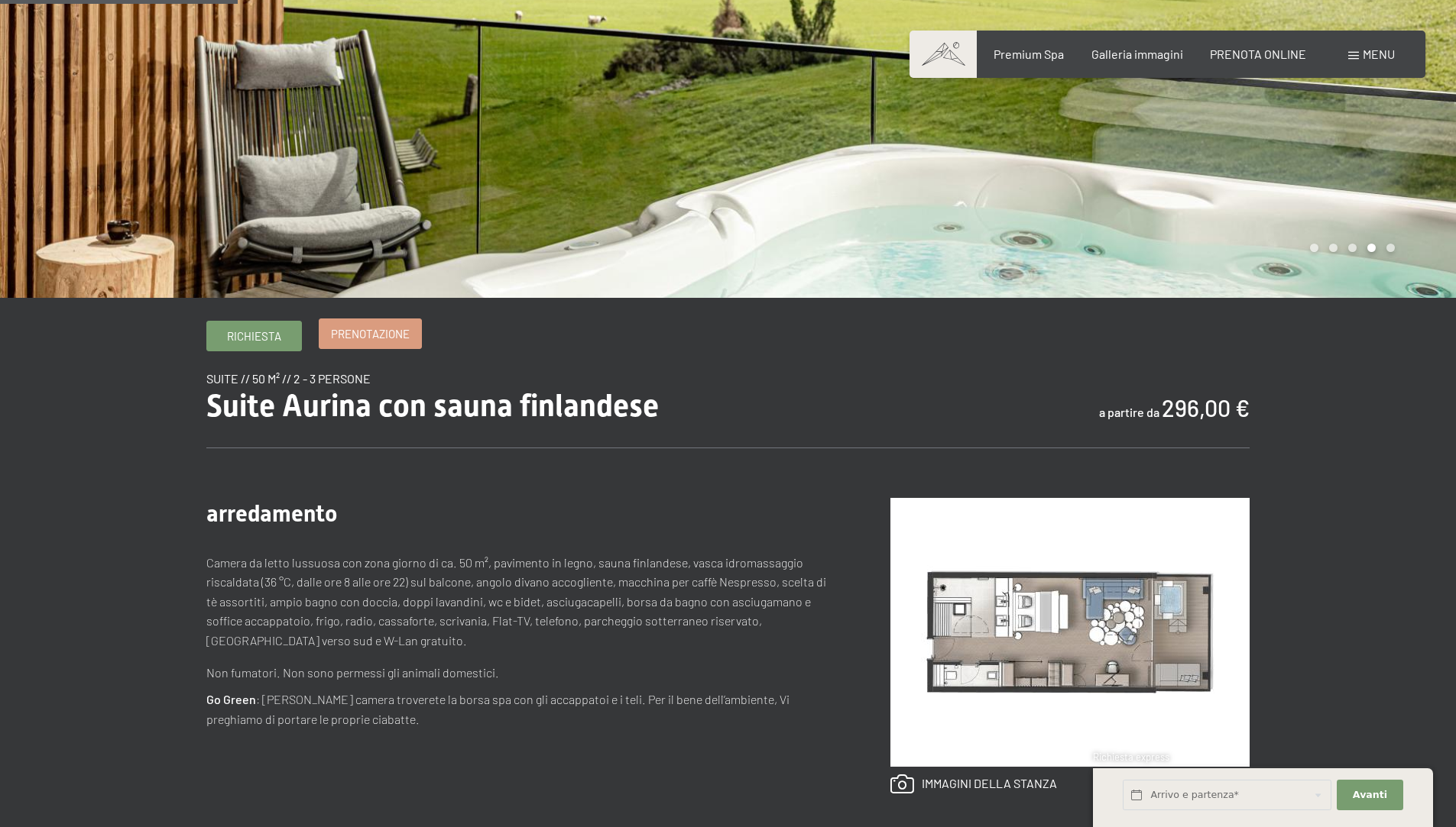
click at [378, 331] on span "Prenotazione" at bounding box center [370, 334] width 78 height 16
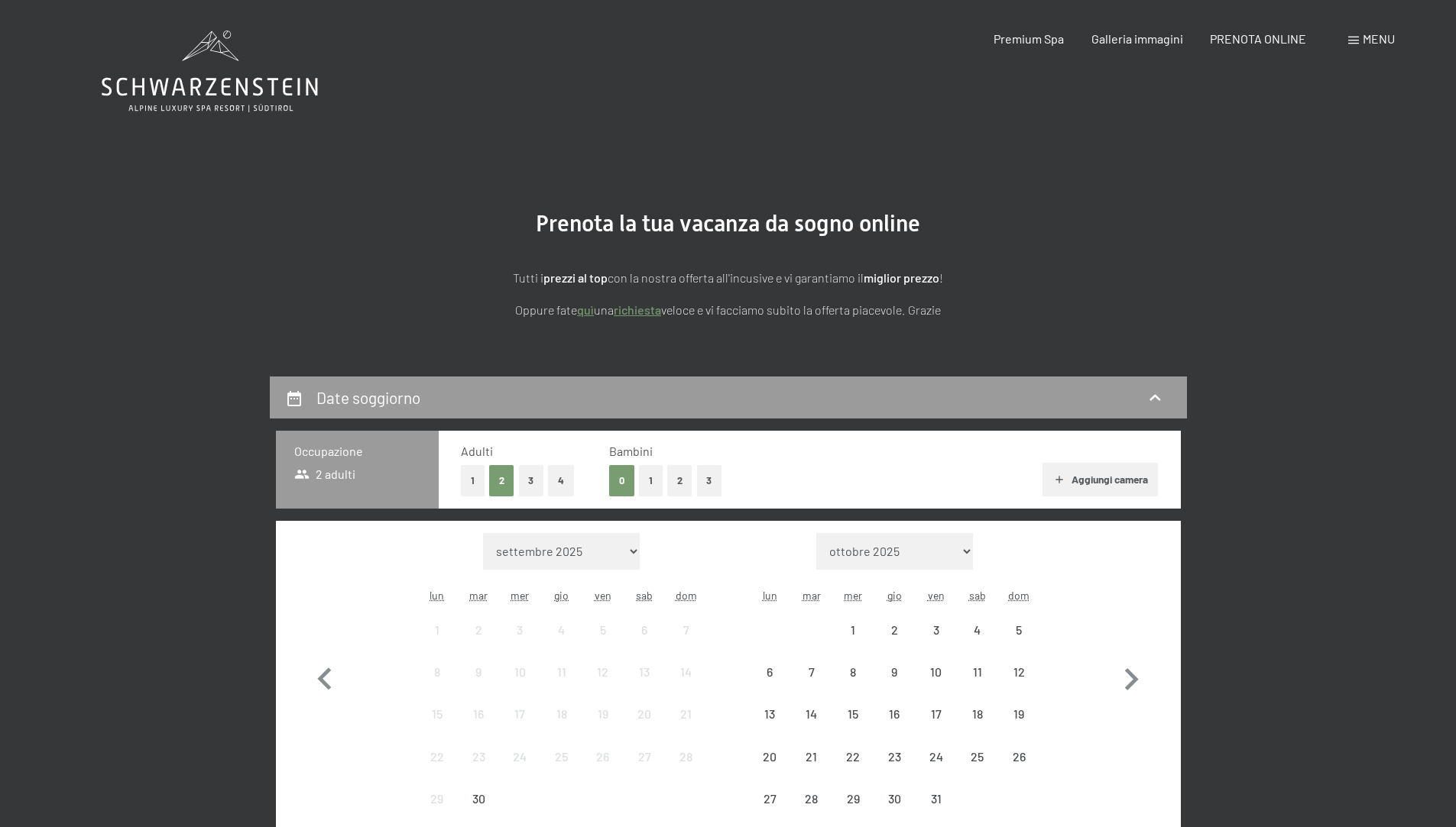
scroll to position [331, 0]
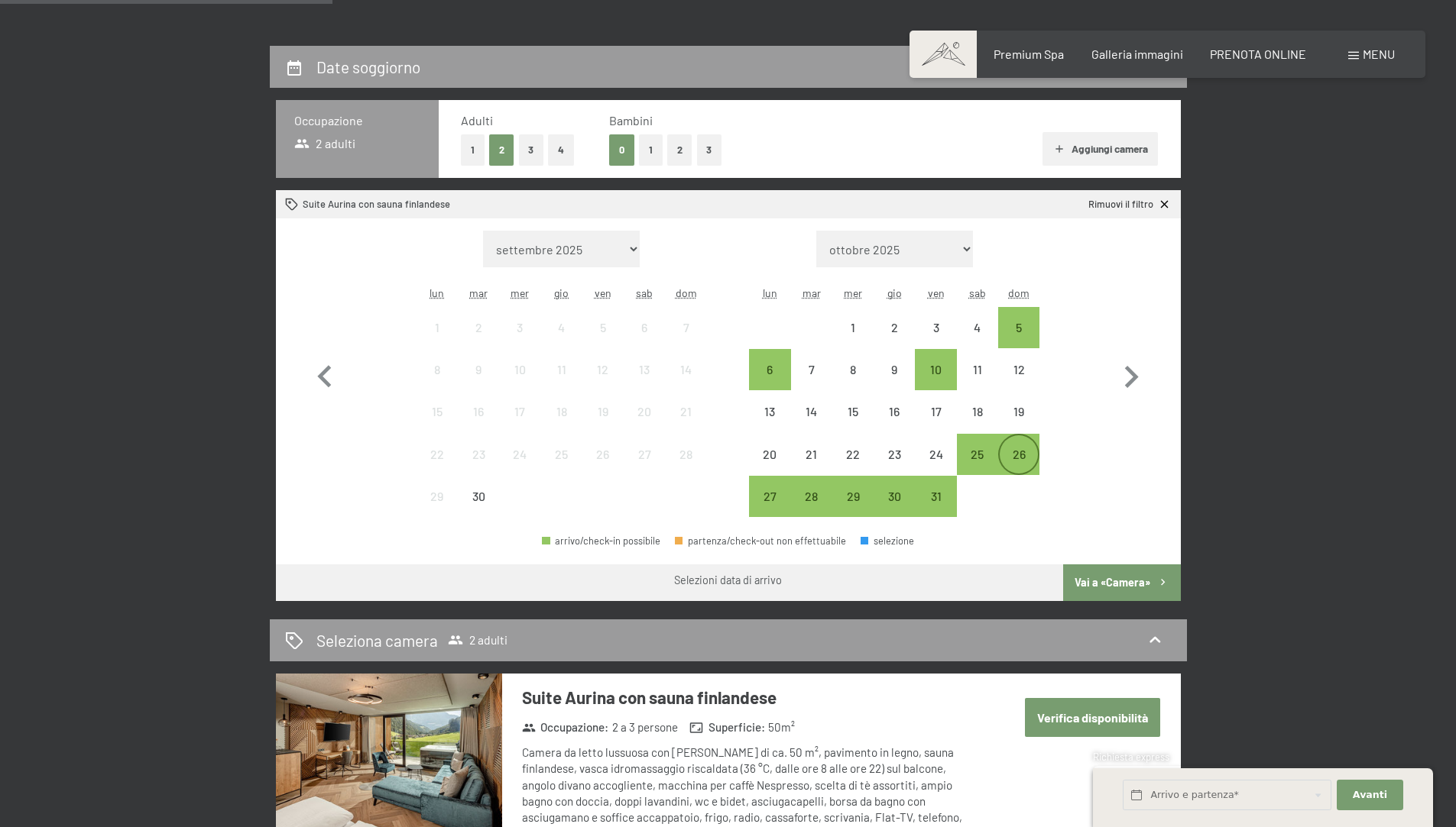
click at [1019, 462] on div "26" at bounding box center [1018, 467] width 38 height 38
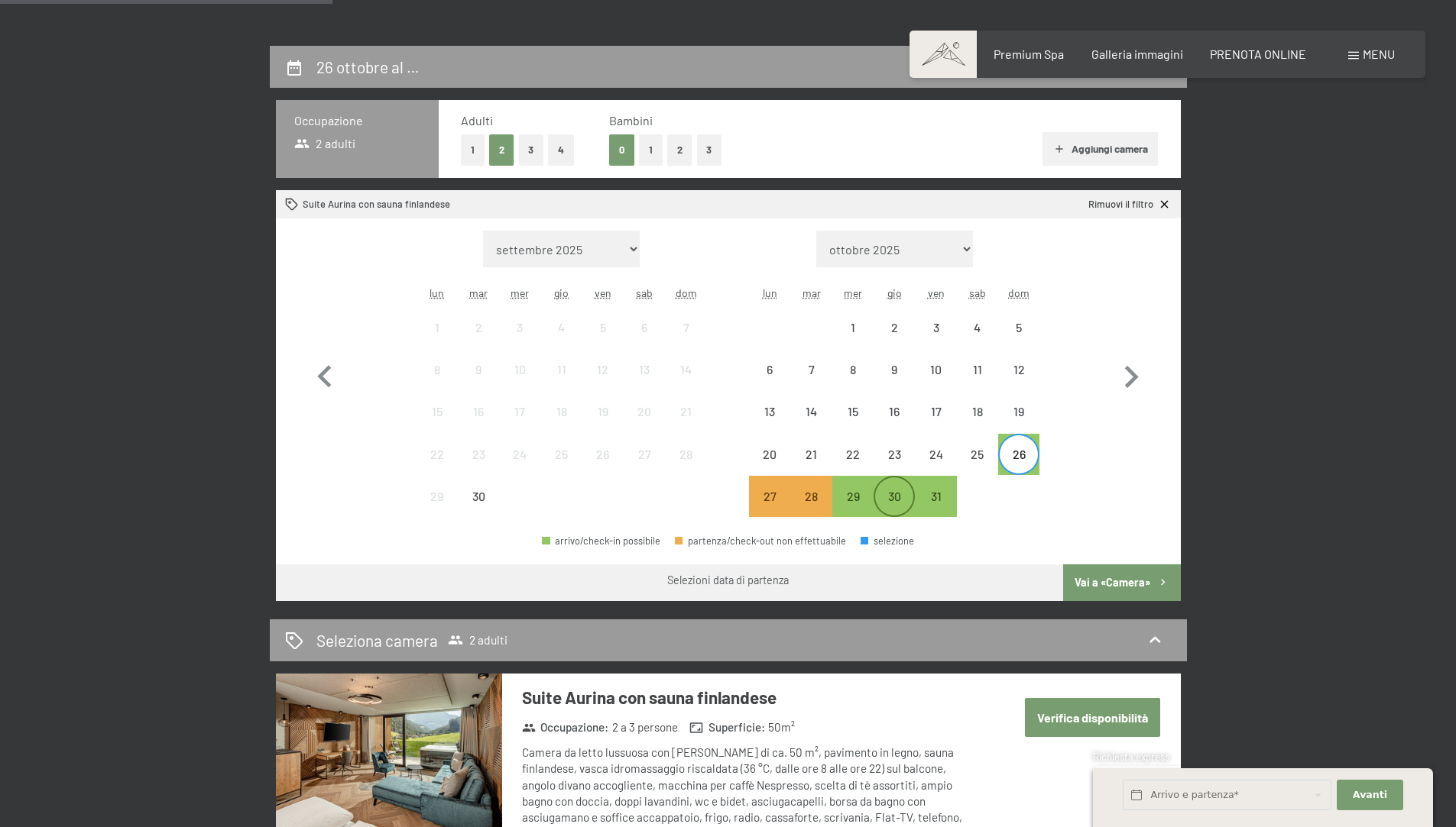
click at [885, 499] on div "30" at bounding box center [894, 509] width 38 height 38
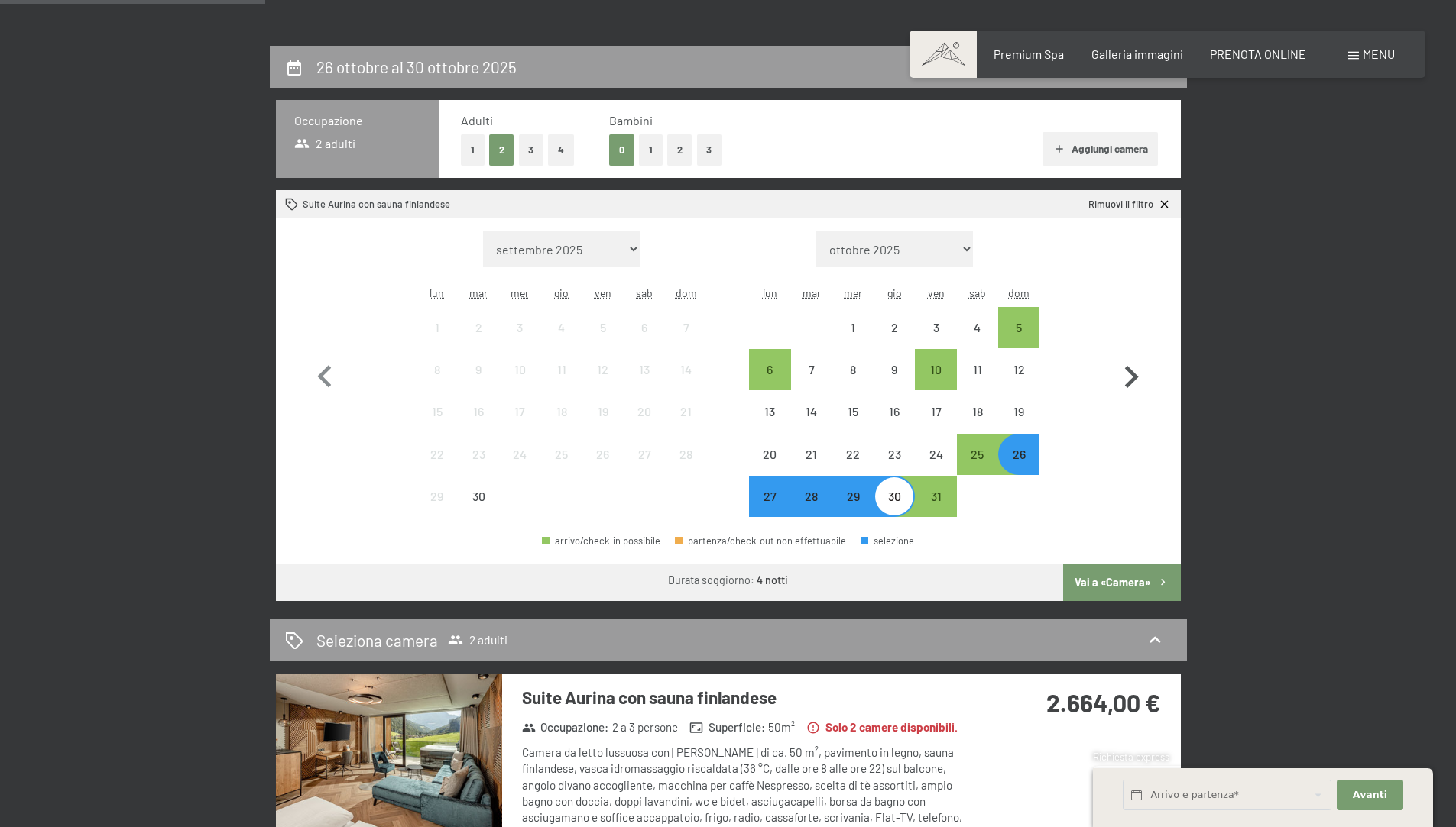
click at [1114, 385] on icon "button" at bounding box center [1131, 377] width 45 height 45
select select "2025-10-01"
select select "2025-11-01"
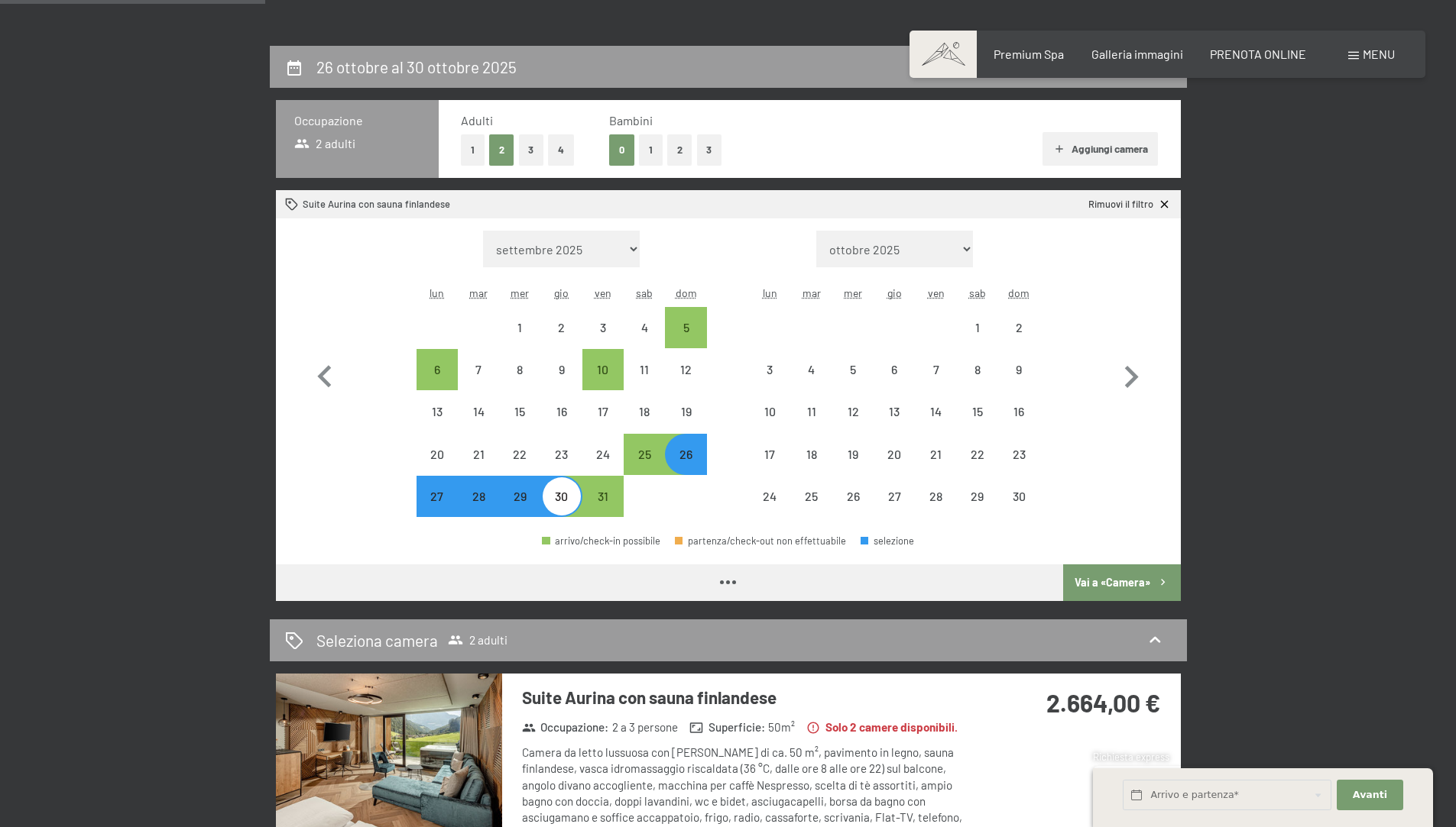
select select "2025-10-01"
select select "2025-11-01"
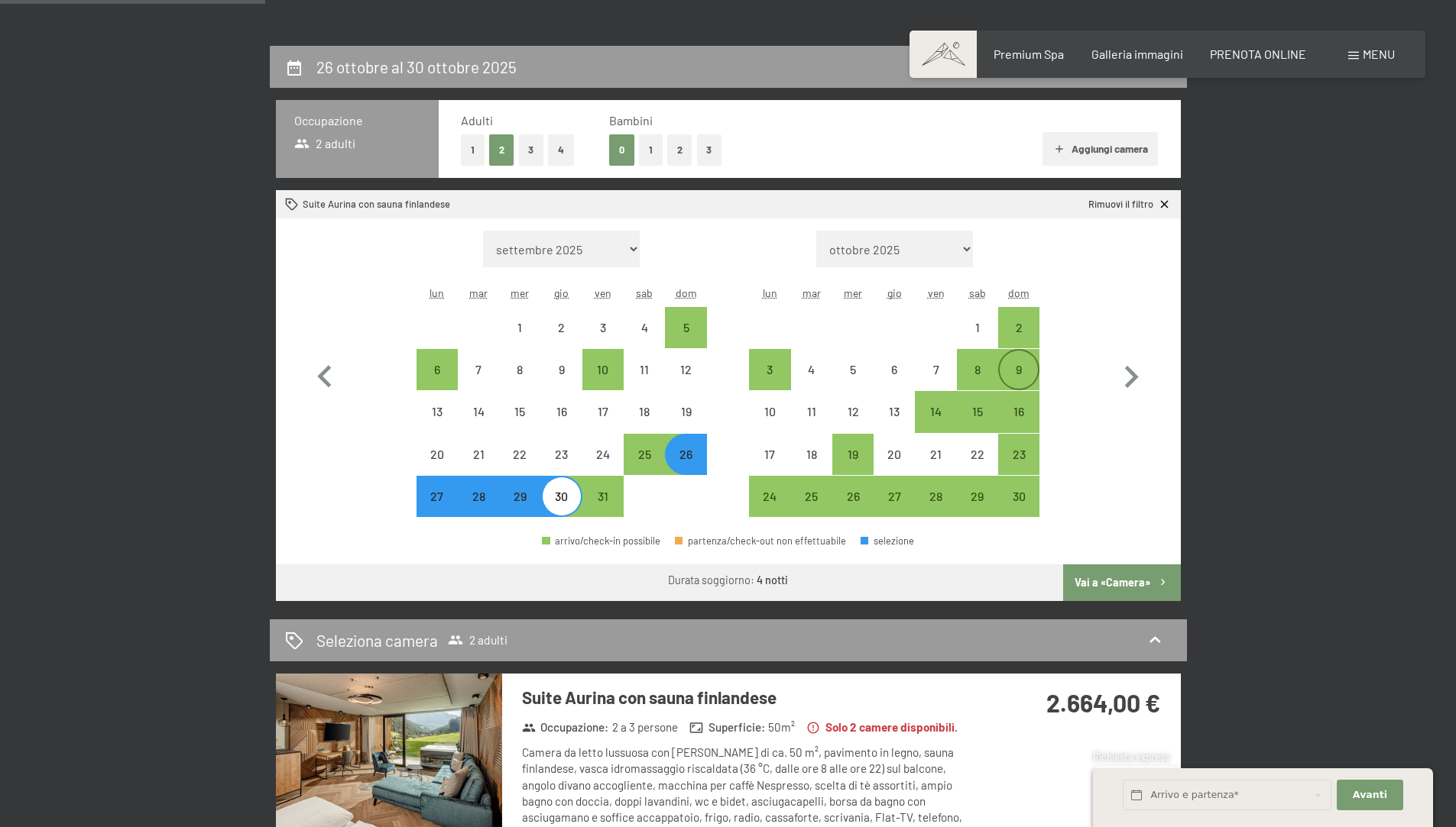
click at [1009, 371] on div "9" at bounding box center [1018, 382] width 38 height 38
select select "2025-10-01"
select select "2025-11-01"
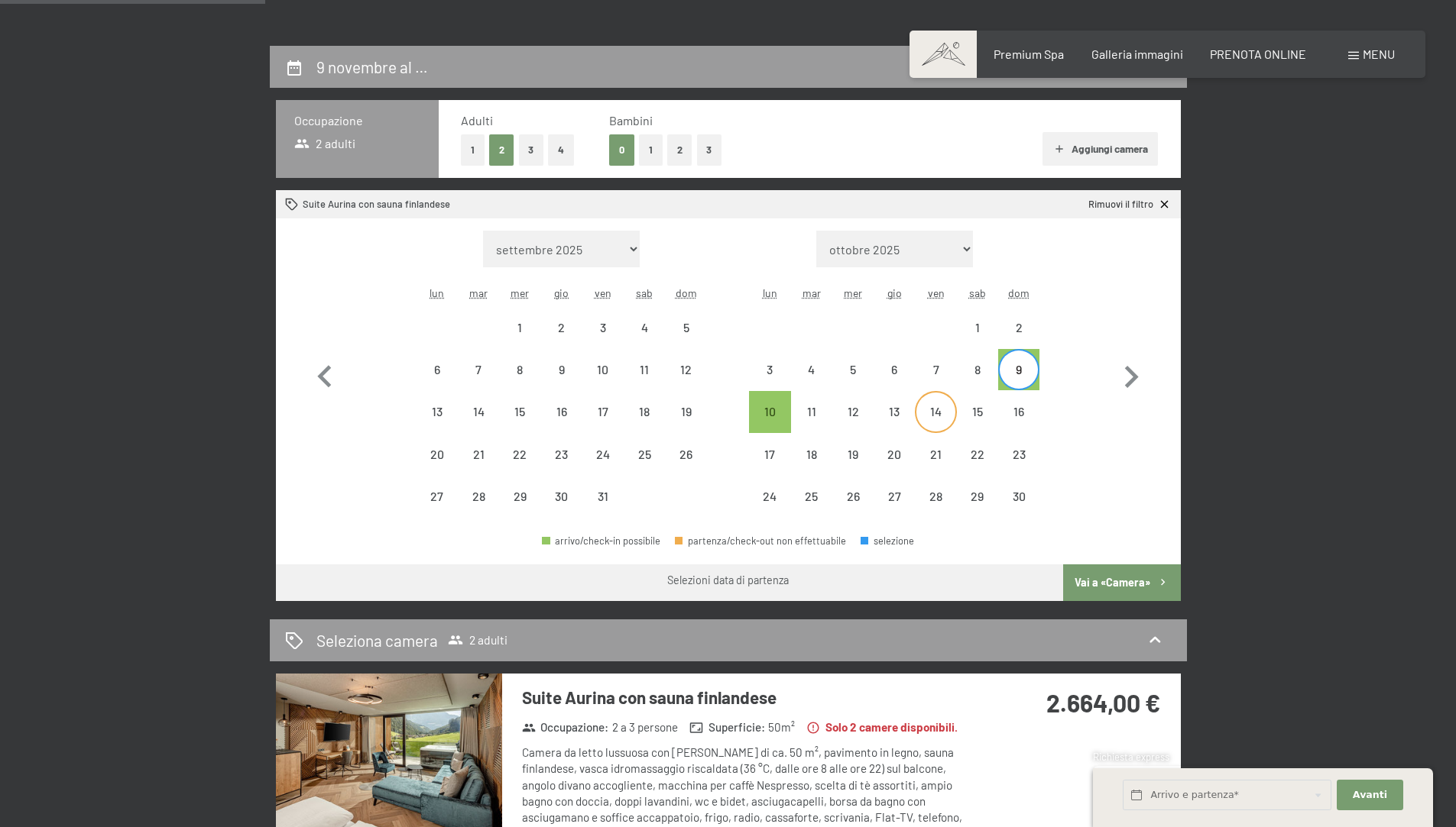
click at [931, 423] on div "14" at bounding box center [935, 425] width 38 height 38
select select "2025-10-01"
select select "2025-11-01"
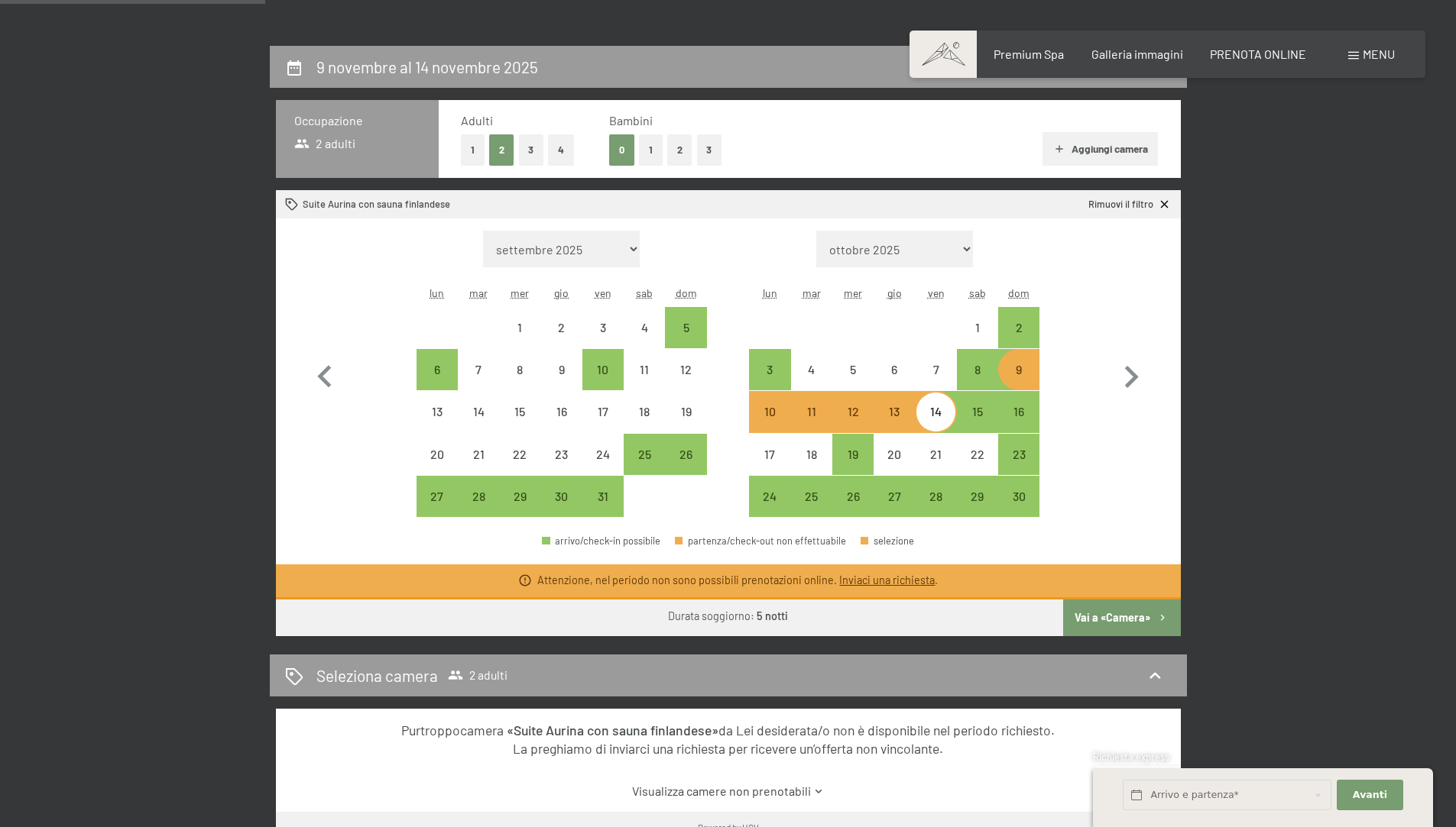
click at [1105, 411] on div "Mese/anno settembre 2025 ottobre 2025 novembre 2025 dicembre 2025 gennaio 2026 …" at bounding box center [728, 374] width 850 height 288
click at [1013, 412] on div "16" at bounding box center [1018, 425] width 38 height 38
select select "2025-10-01"
select select "2025-11-01"
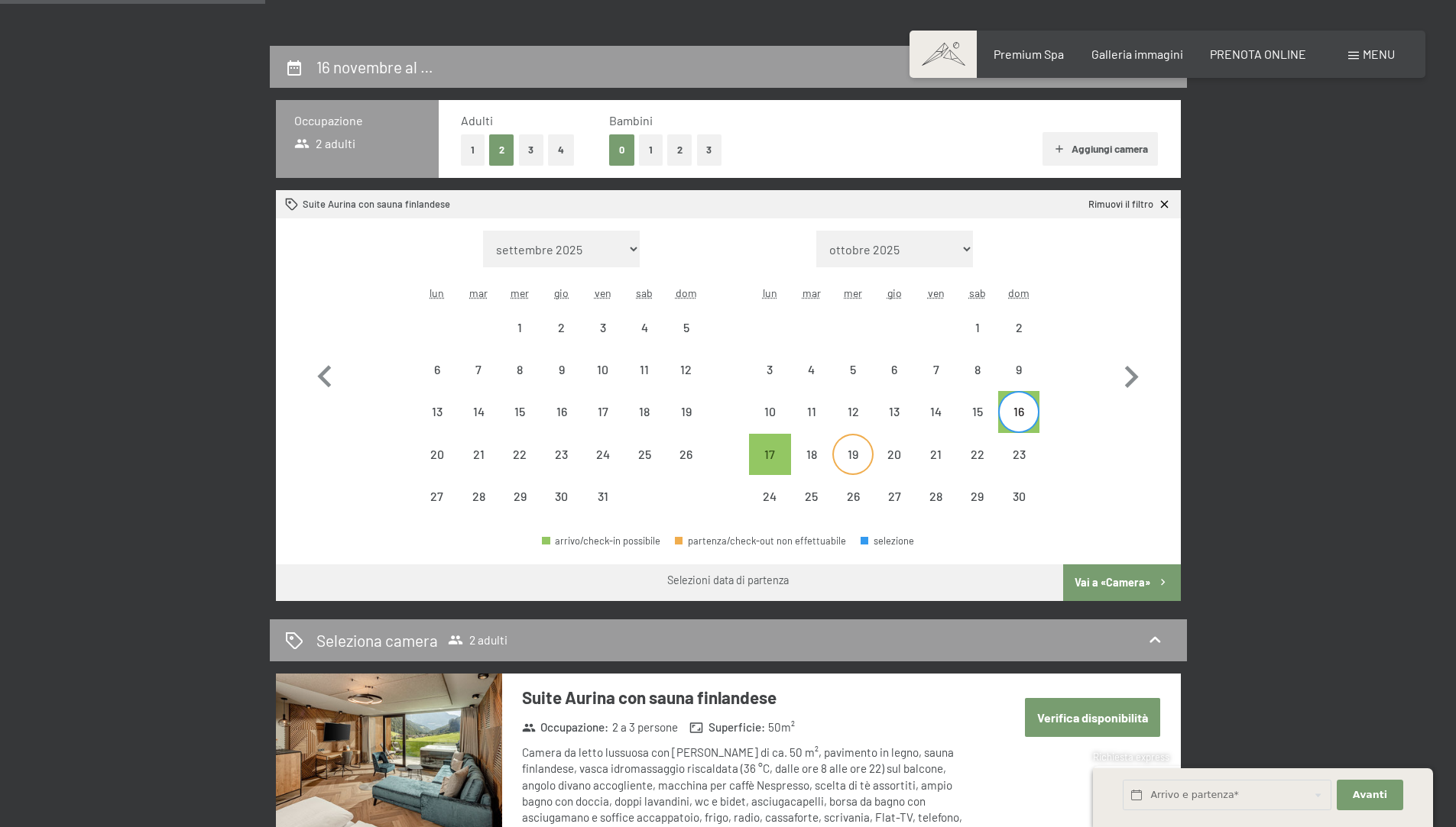
click at [861, 458] on div "19" at bounding box center [852, 467] width 38 height 38
select select "2025-10-01"
select select "2025-11-01"
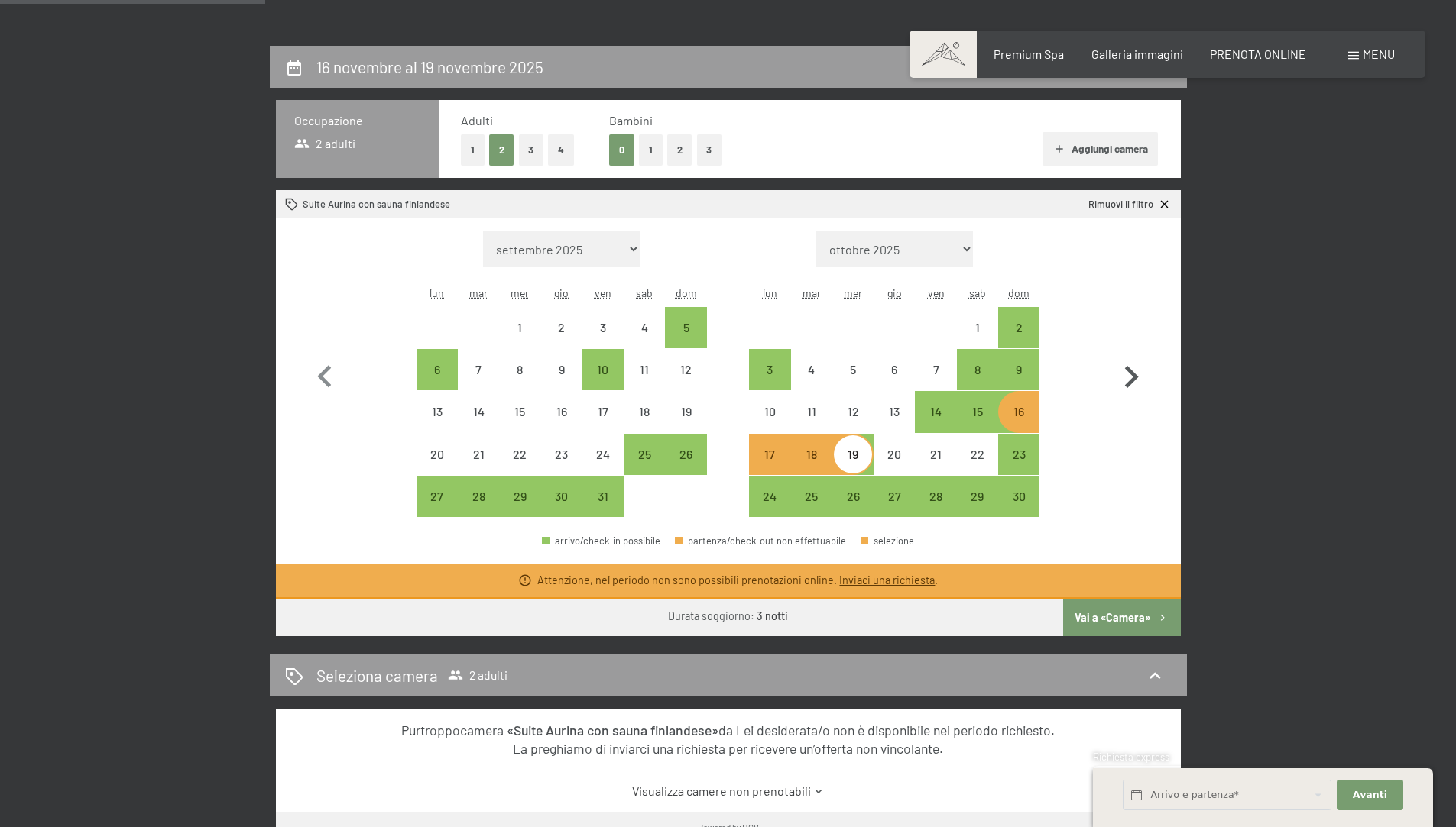
click at [1125, 374] on icon "button" at bounding box center [1131, 377] width 45 height 45
select select "2025-11-01"
select select "2025-12-01"
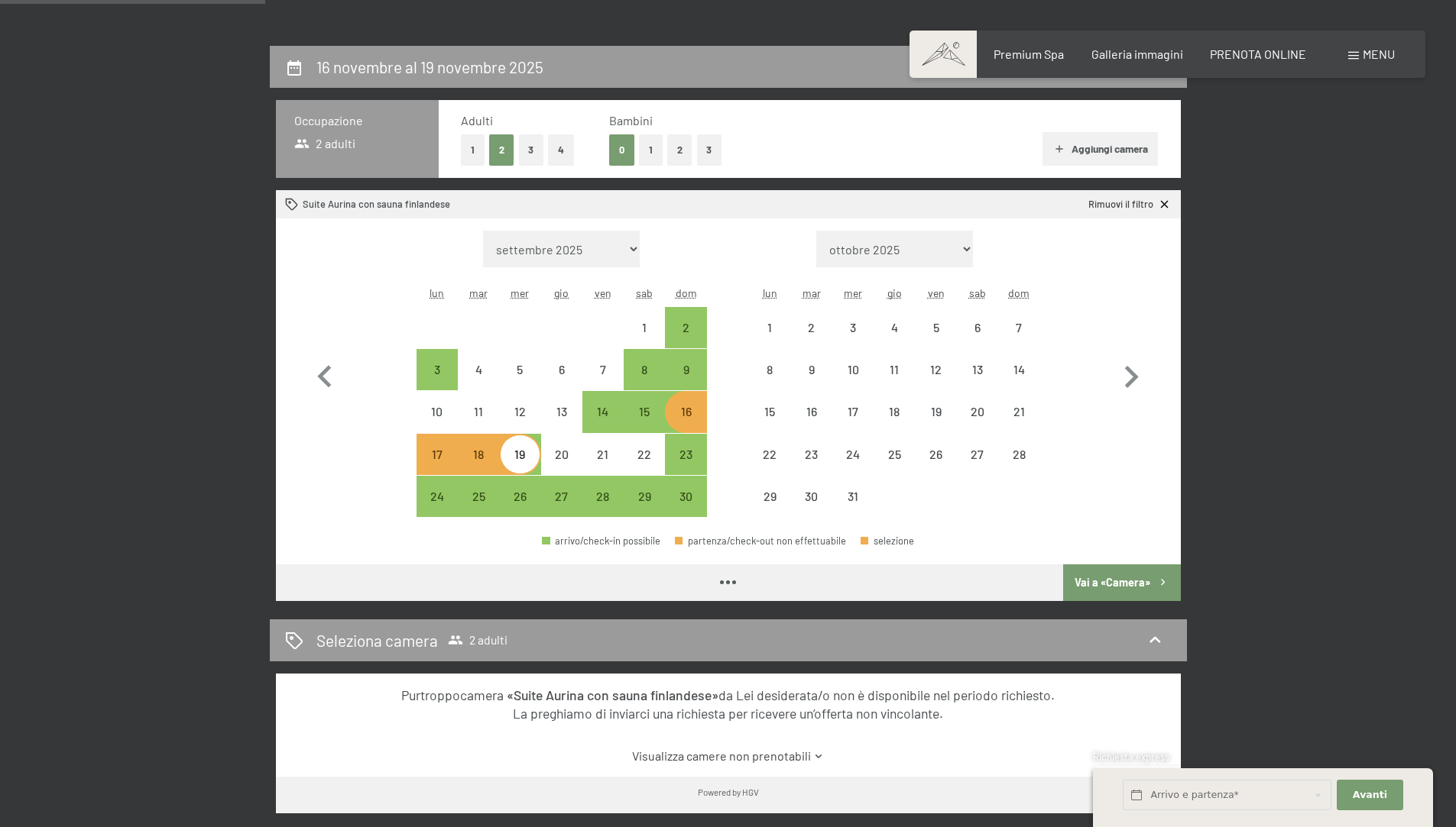
select select "2025-11-01"
select select "2025-12-01"
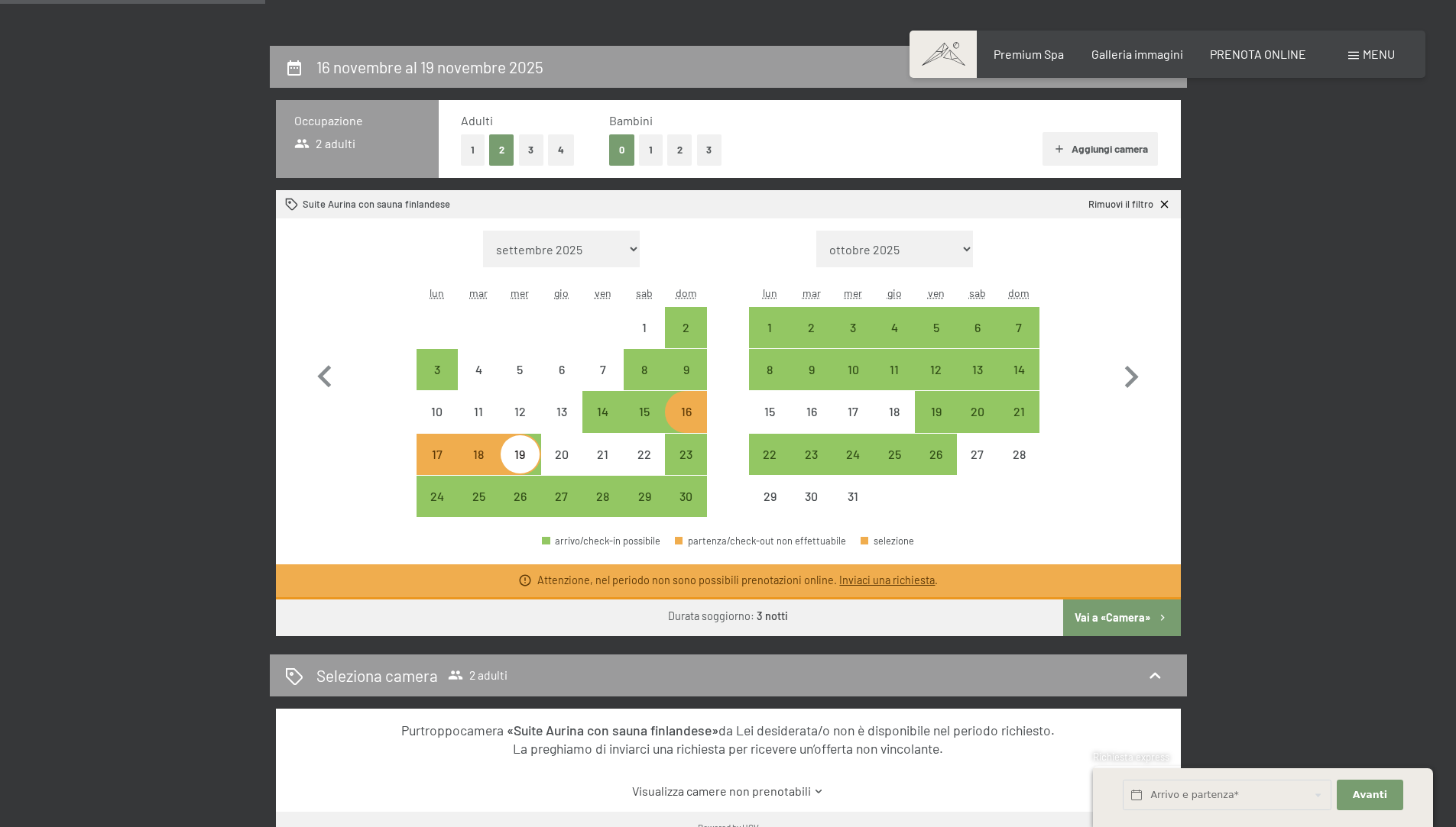
drag, startPoint x: 697, startPoint y: 458, endPoint x: 679, endPoint y: 458, distance: 18.0
click at [697, 458] on div "23" at bounding box center [685, 467] width 38 height 38
select select "2025-11-01"
select select "2025-12-01"
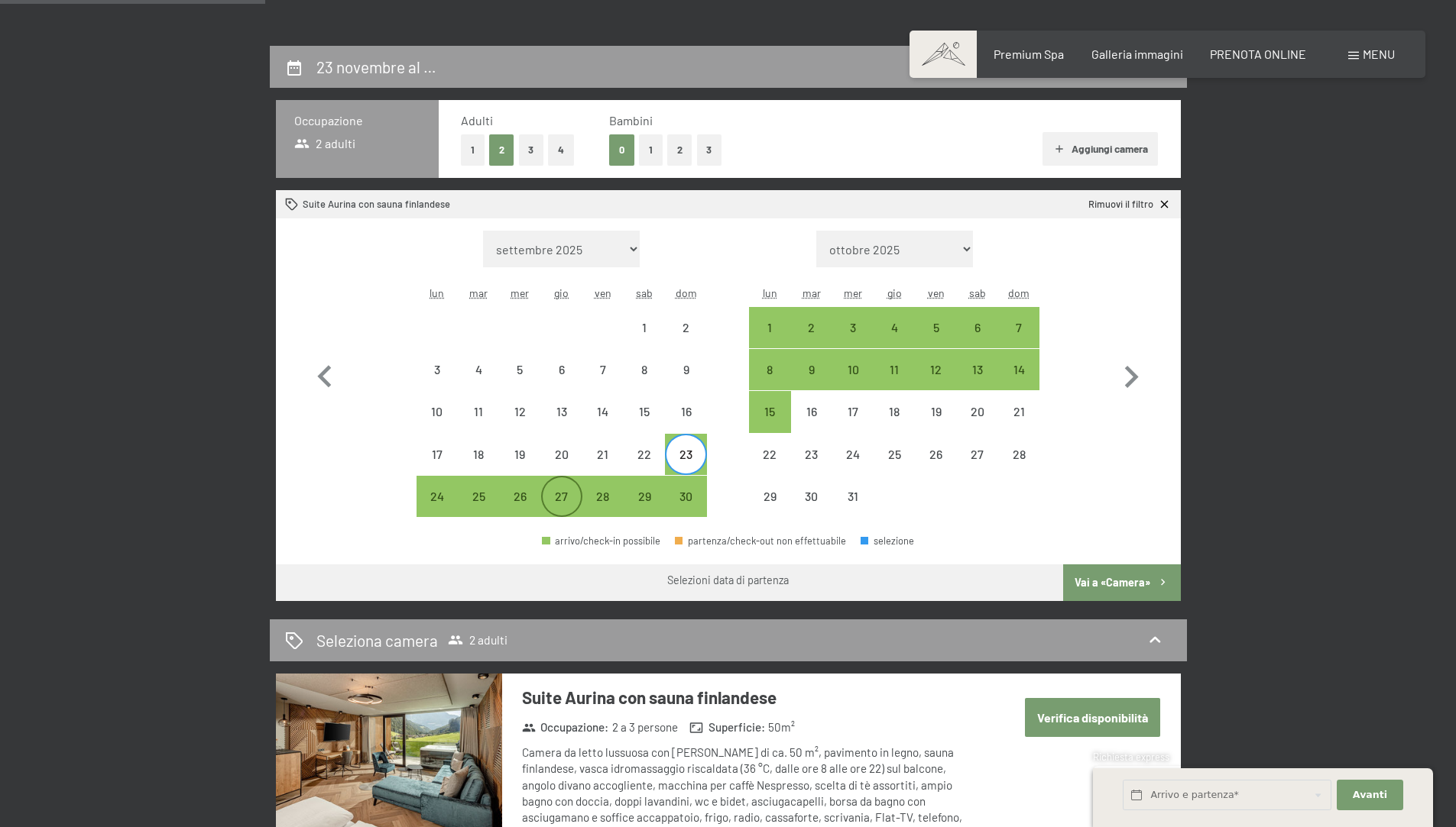
click at [542, 493] on div "27" at bounding box center [561, 509] width 38 height 38
select select "2025-11-01"
select select "2025-12-01"
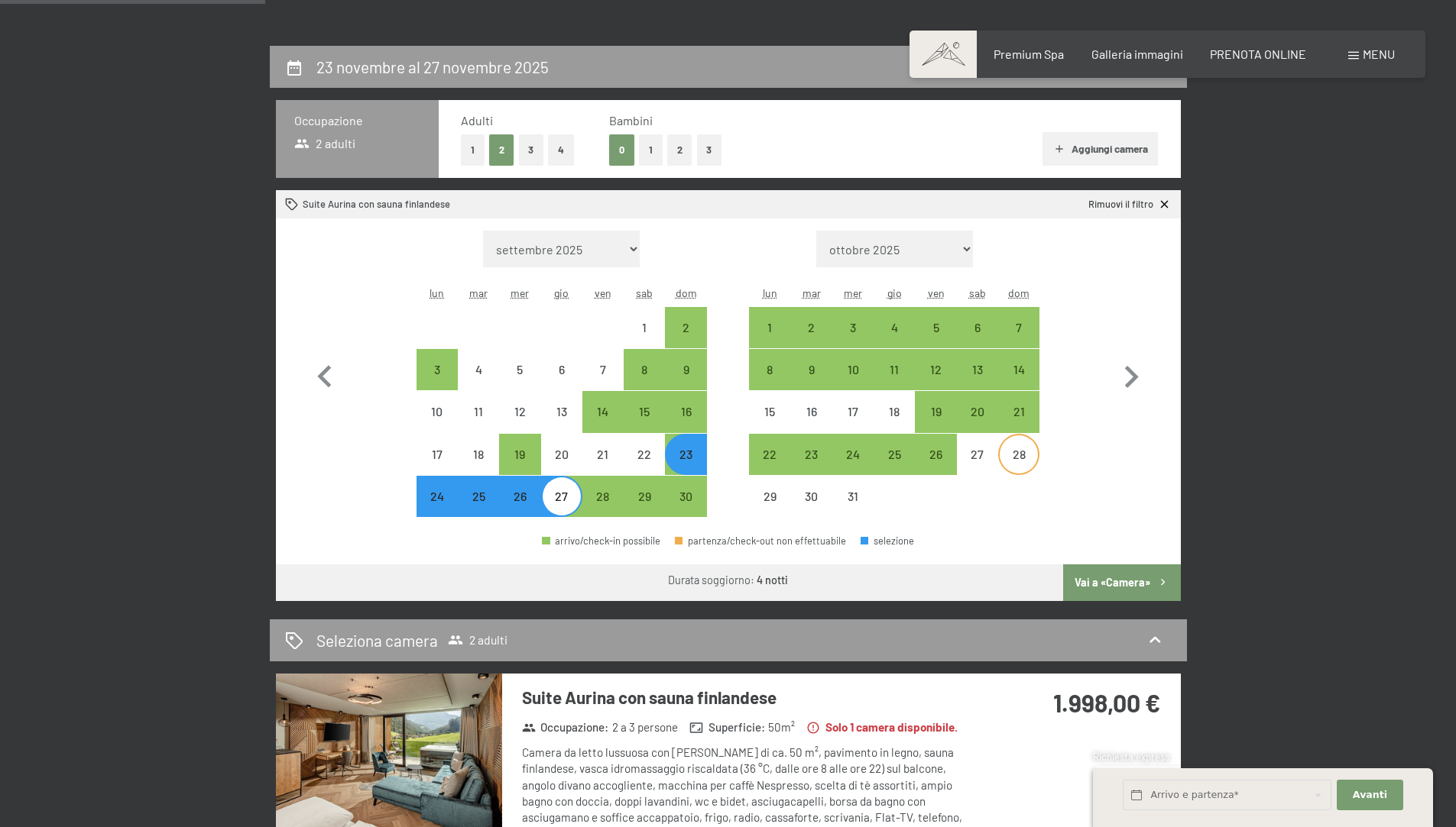
scroll to position [662, 0]
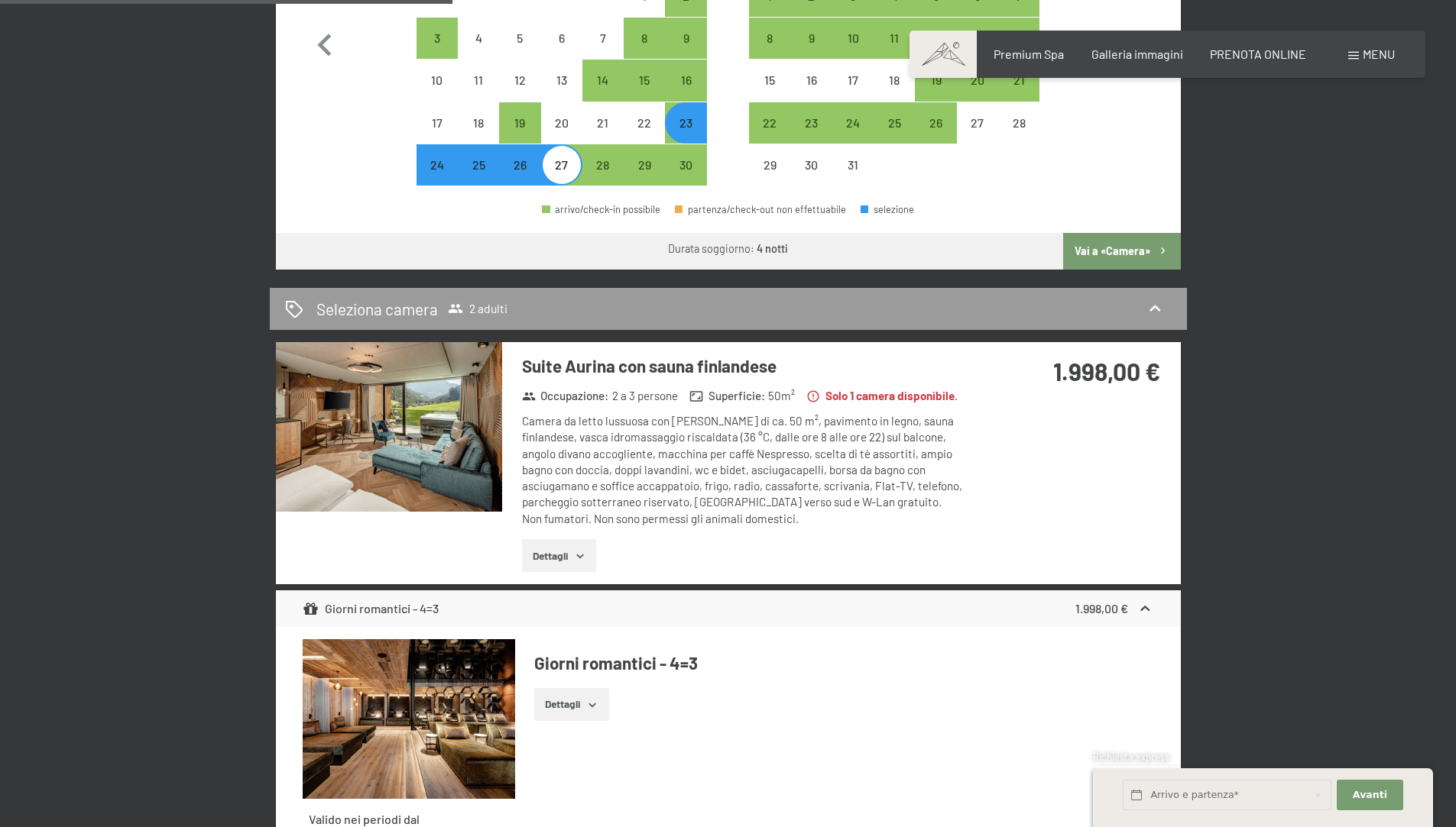
click at [577, 561] on icon "button" at bounding box center [580, 556] width 12 height 12
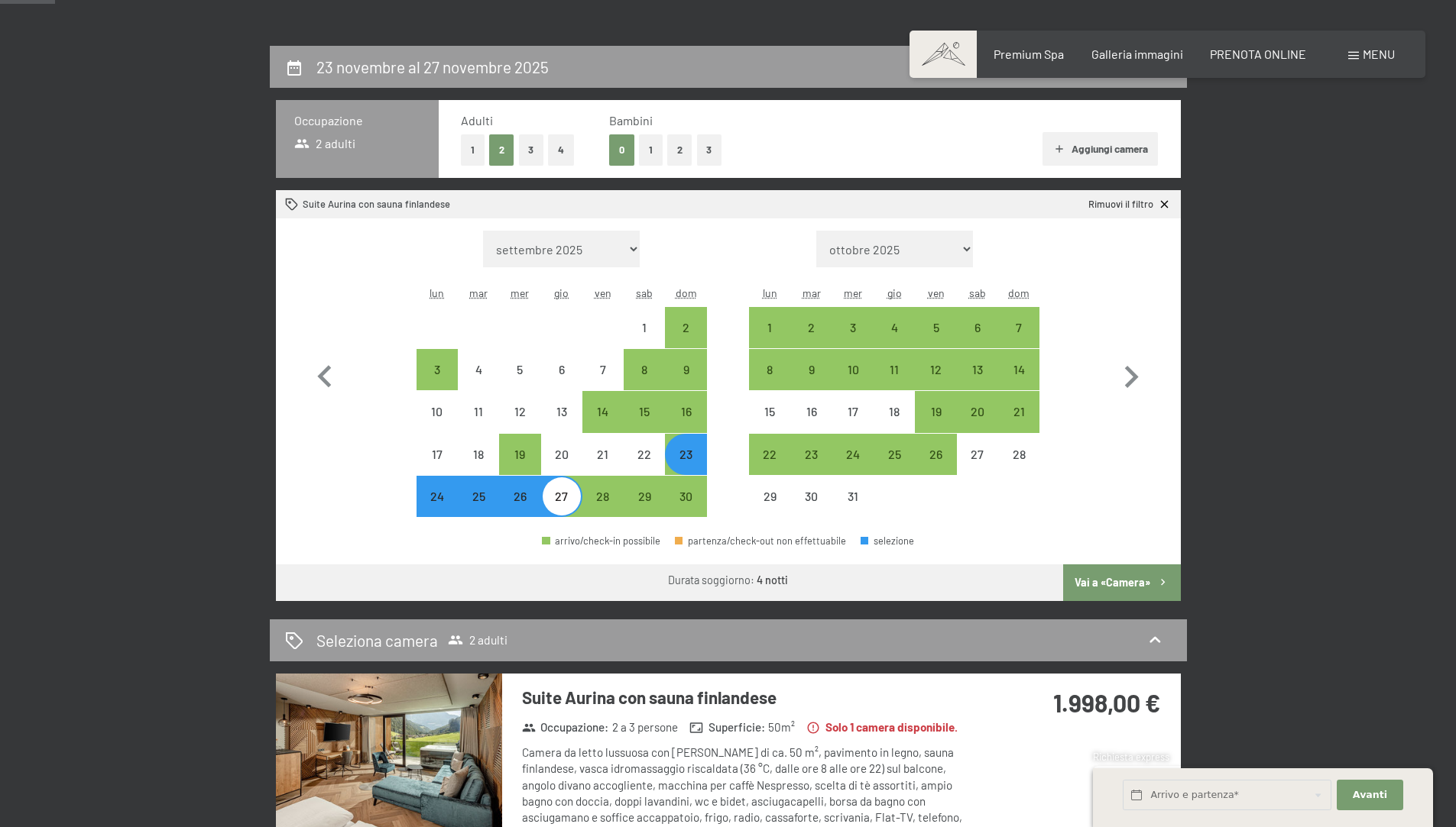
scroll to position [0, 0]
